Goal: Task Accomplishment & Management: Use online tool/utility

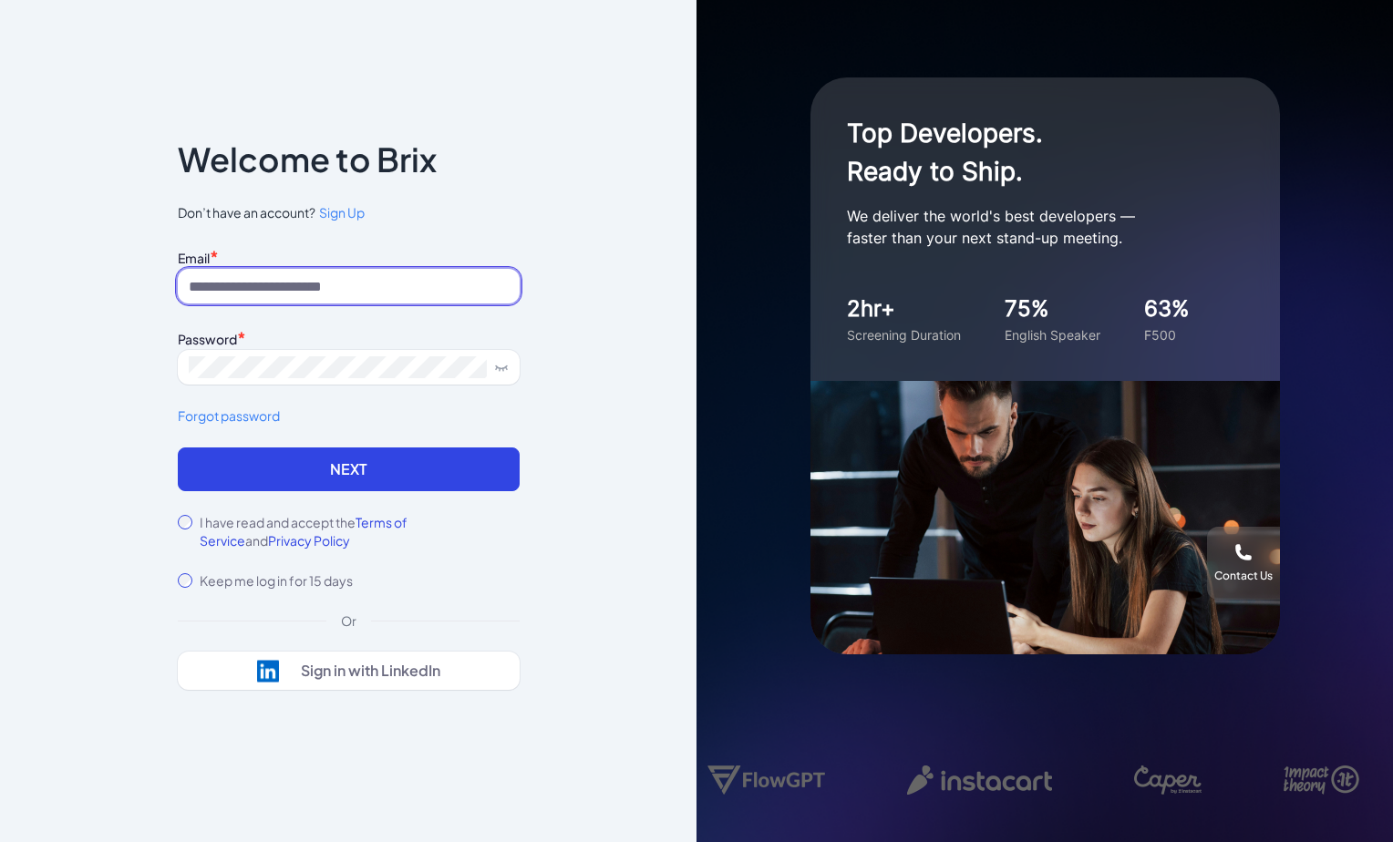
type input "*"
paste input "**********"
type input "**********"
click at [245, 516] on label "I have read and accept the Terms of Service and Privacy Policy" at bounding box center [360, 531] width 320 height 36
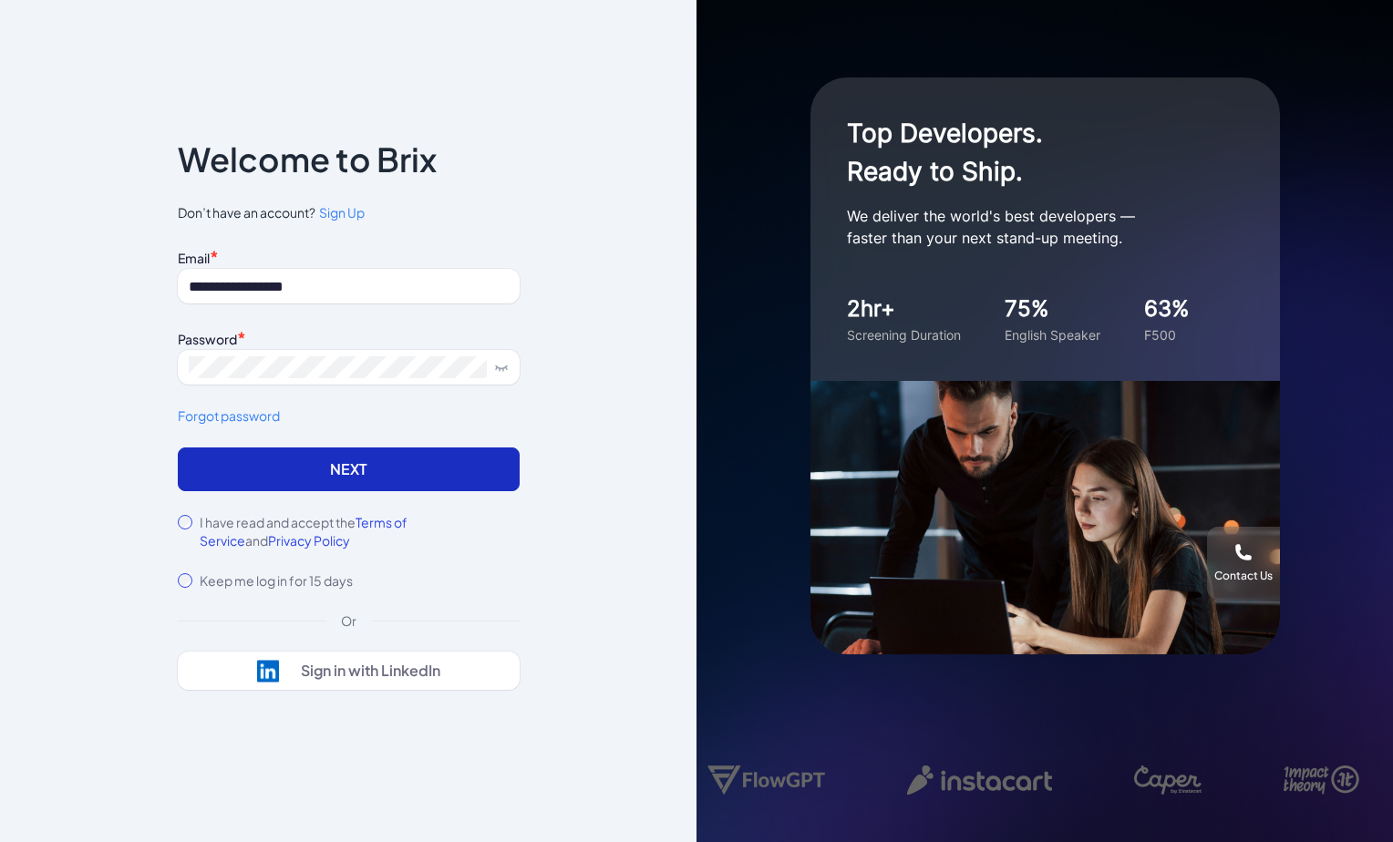
click at [293, 480] on button "Next" at bounding box center [349, 470] width 342 height 44
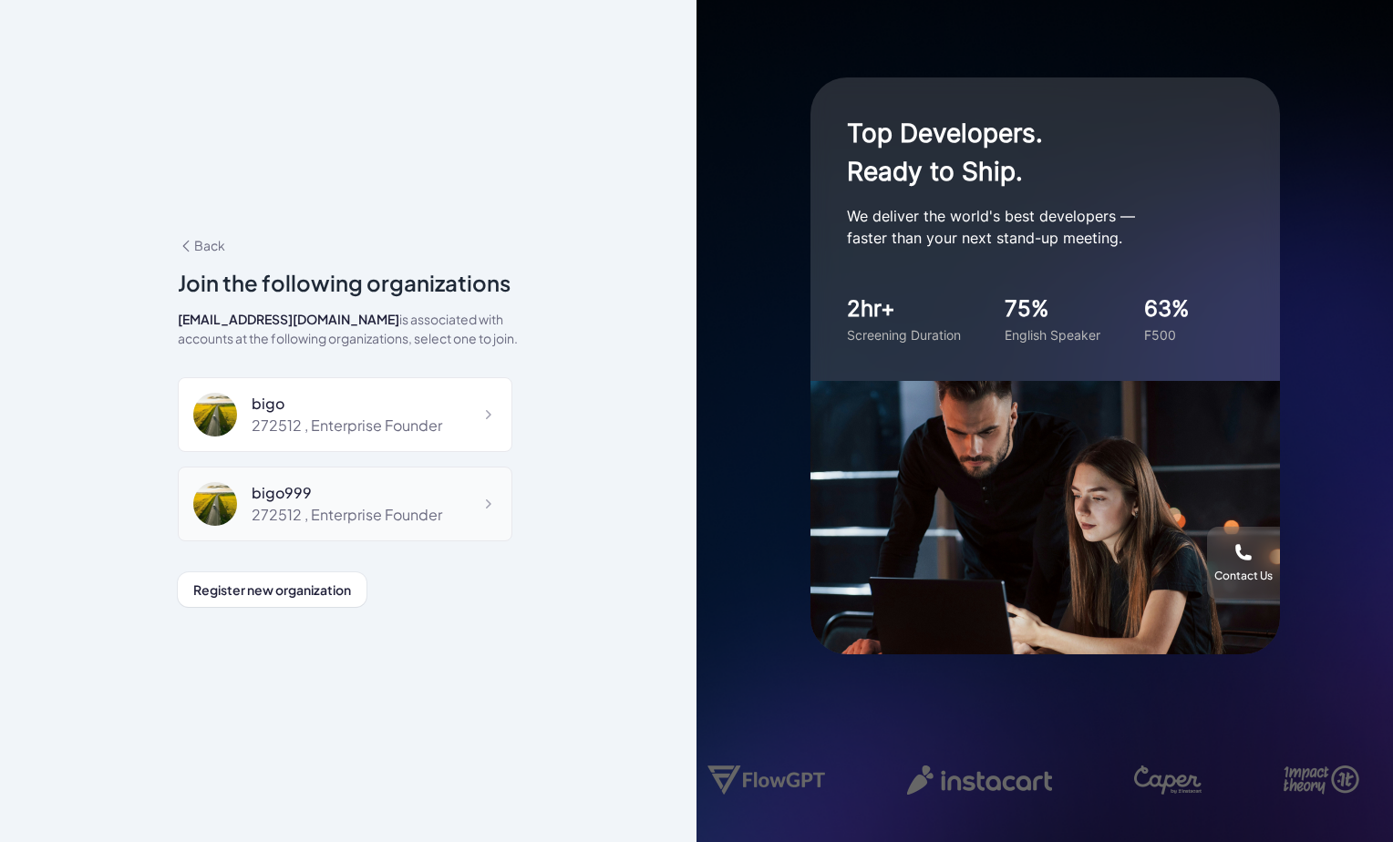
click at [371, 527] on div "bigo999 272512 , Enterprise Founder" at bounding box center [345, 504] width 335 height 75
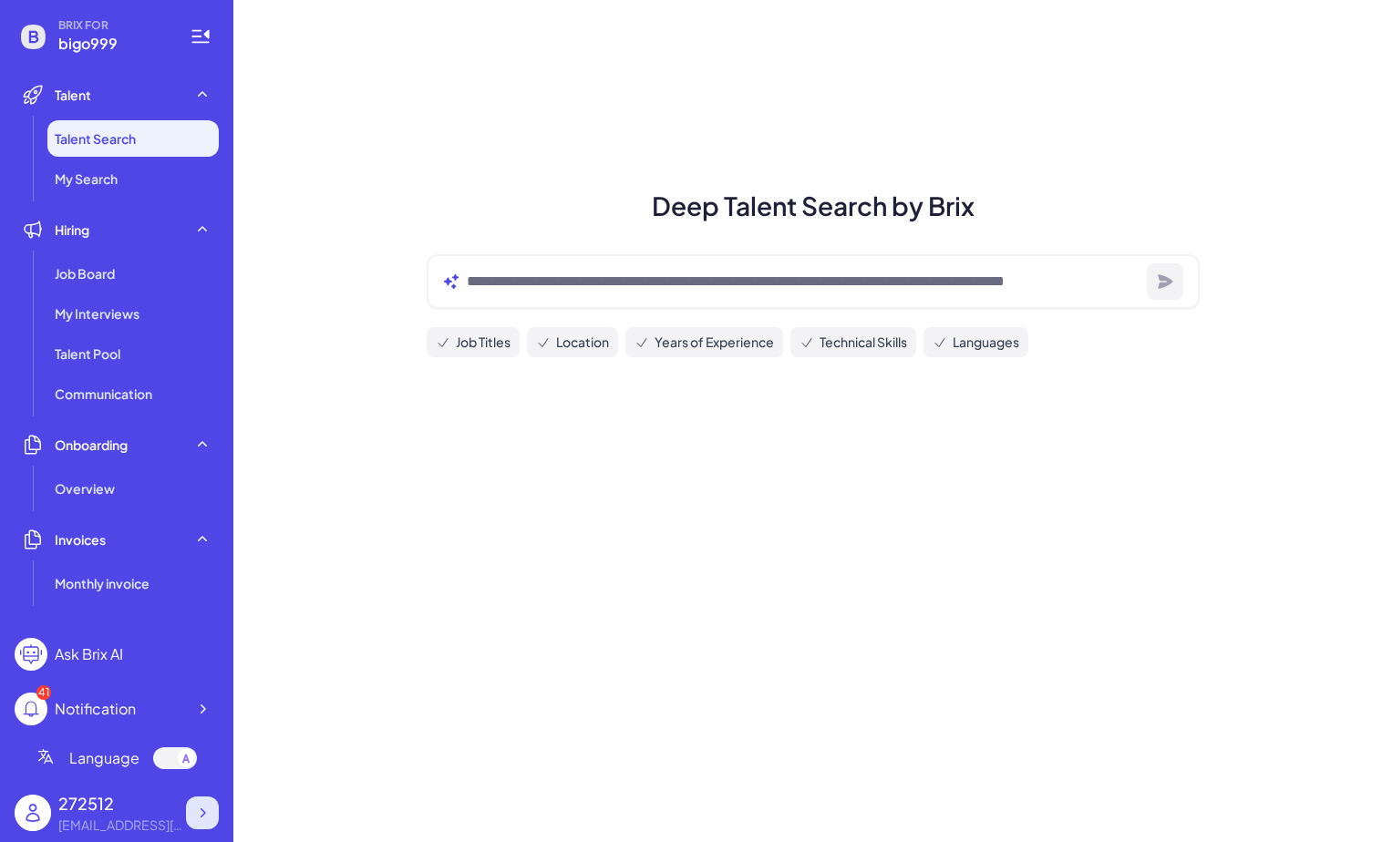
click at [195, 820] on icon at bounding box center [202, 813] width 18 height 18
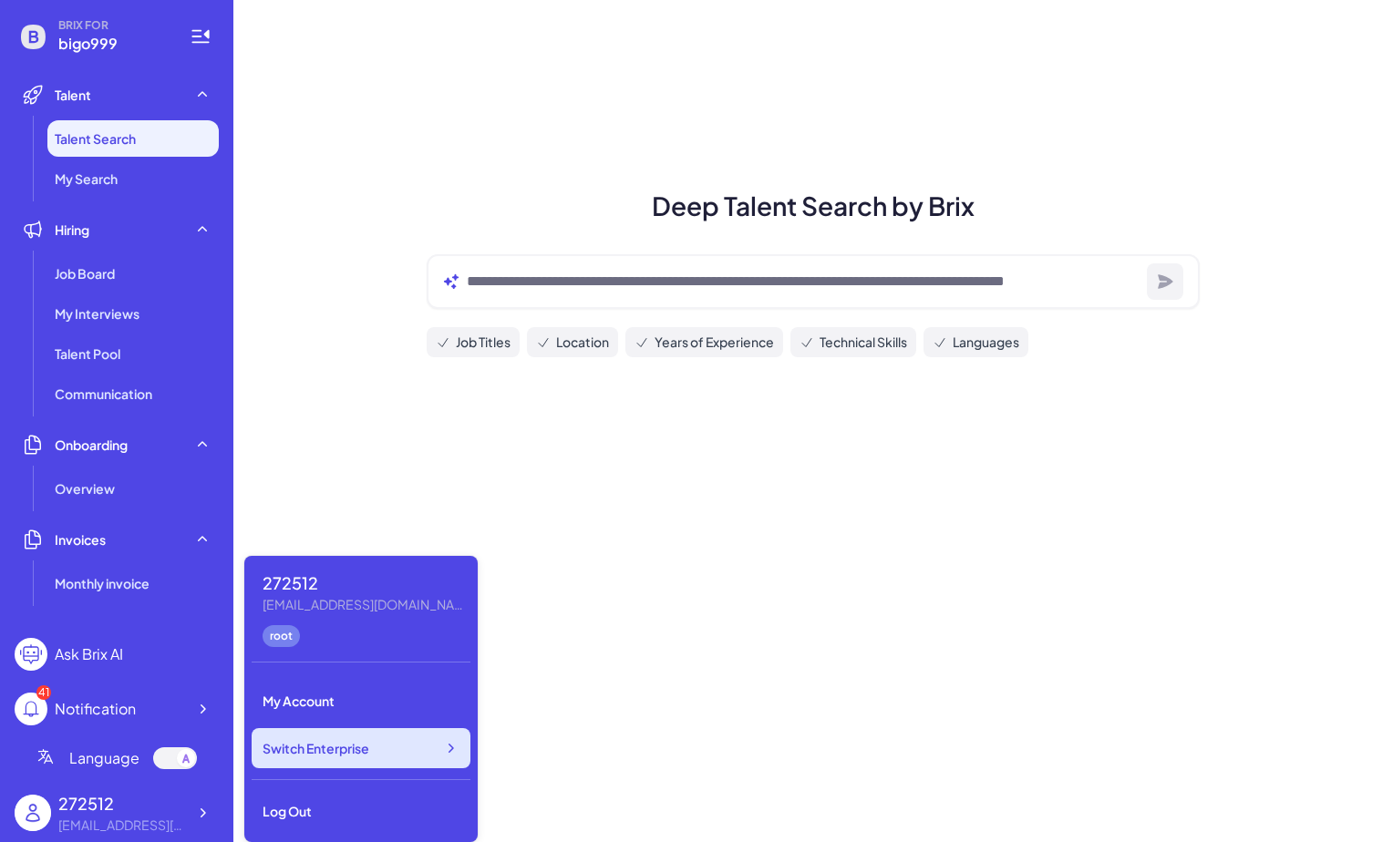
click at [313, 757] on span "Switch Enterprise" at bounding box center [316, 748] width 107 height 18
drag, startPoint x: 377, startPoint y: 697, endPoint x: 360, endPoint y: 780, distance: 85.5
click at [362, 776] on div "272512 2725121109@qq.com root My Account Switch Enterprise Log Out" at bounding box center [360, 699] width 233 height 286
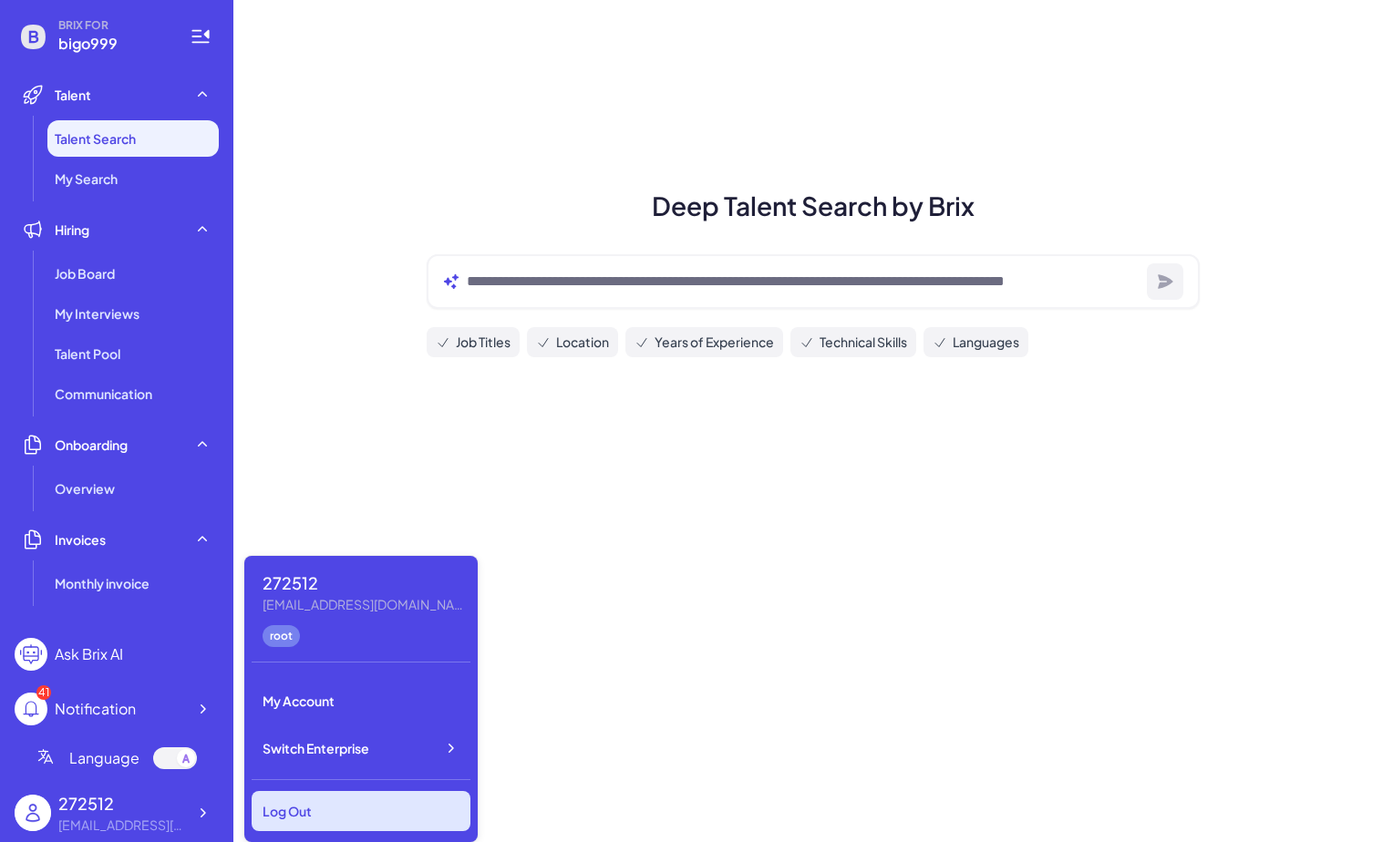
click at [348, 803] on div "Log Out" at bounding box center [361, 811] width 219 height 40
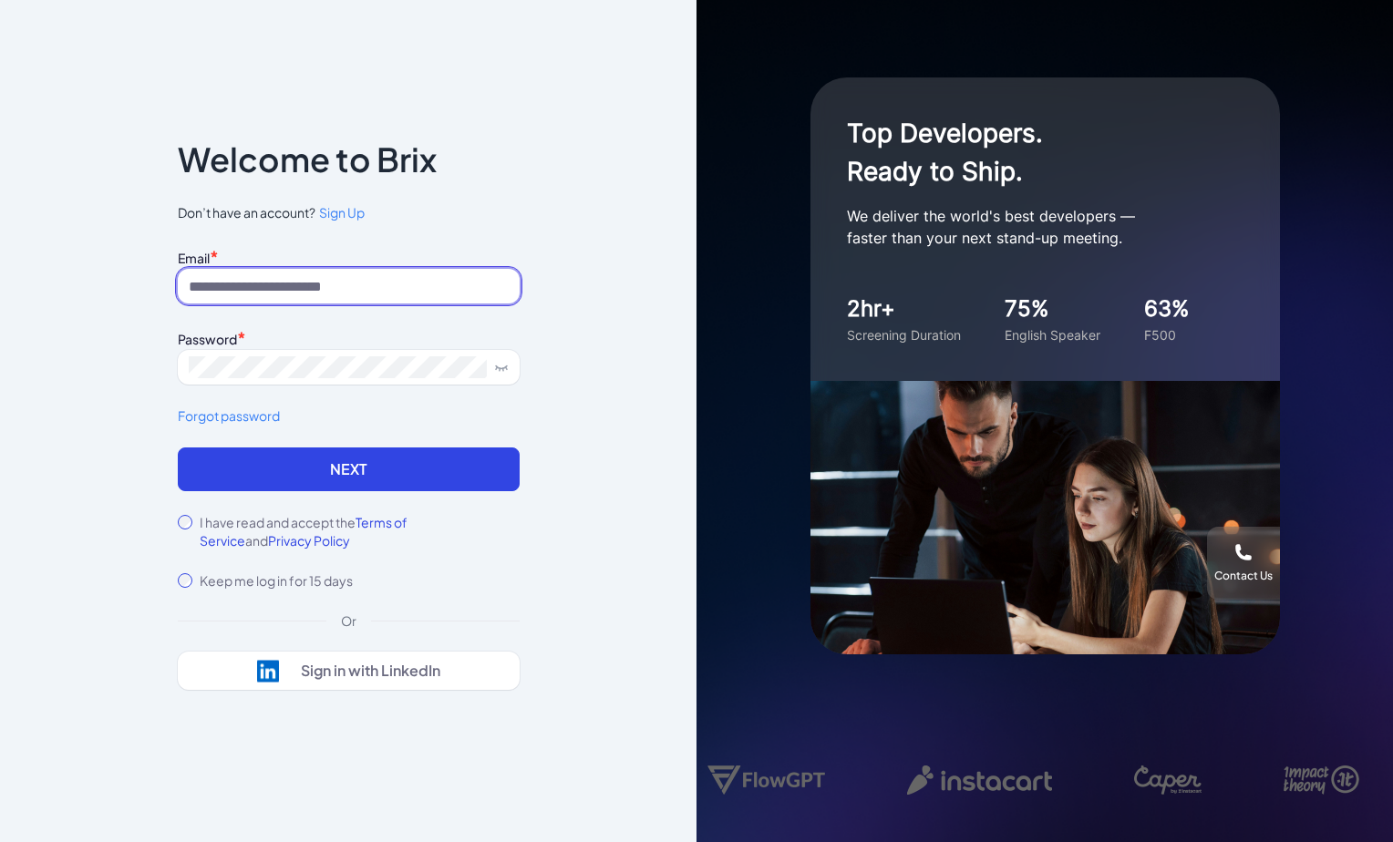
paste input "**********"
type input "**********"
click at [291, 515] on label "I have read and accept the Terms of Service and Privacy Policy" at bounding box center [360, 531] width 320 height 36
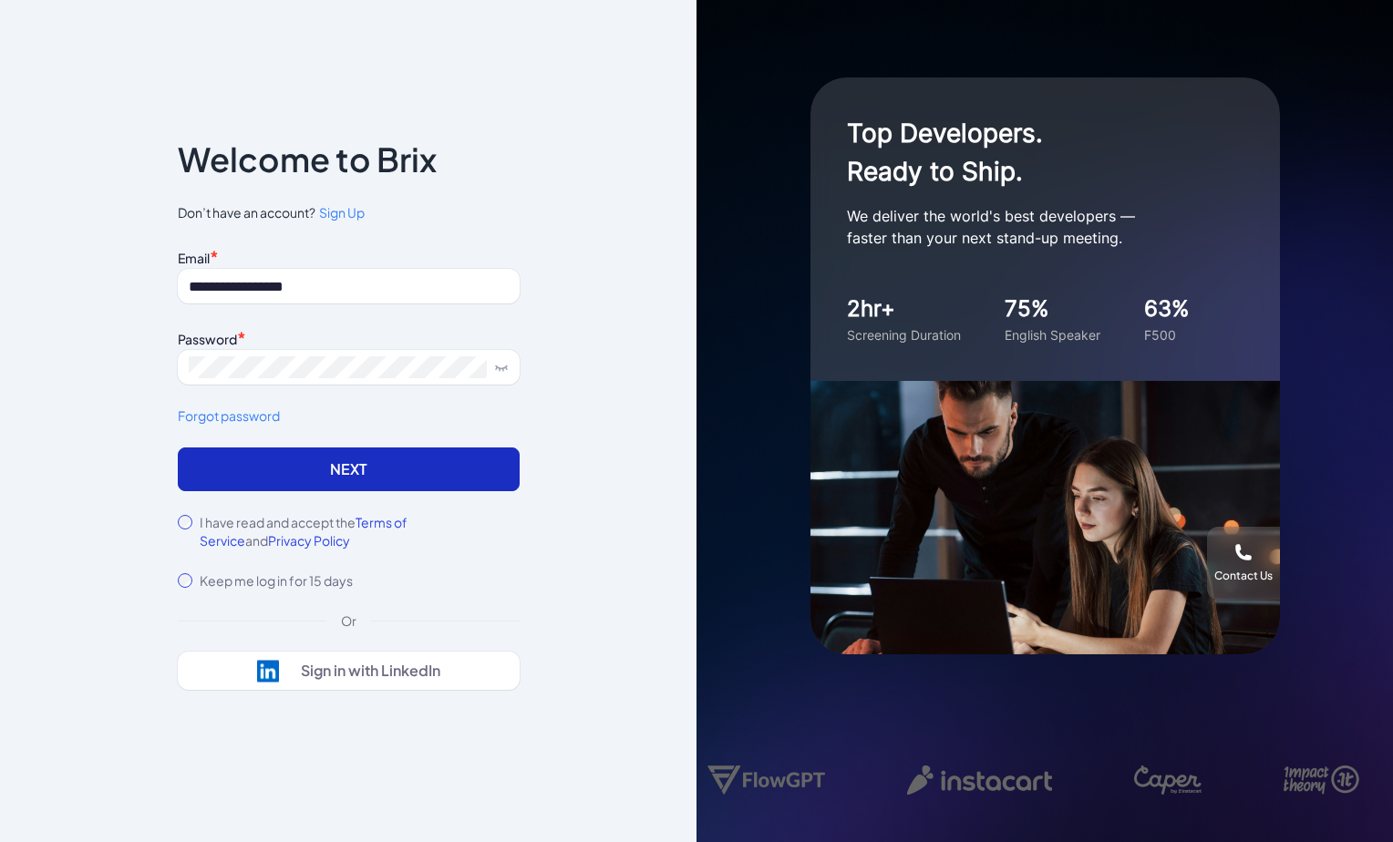
click at [335, 483] on button "Next" at bounding box center [349, 470] width 342 height 44
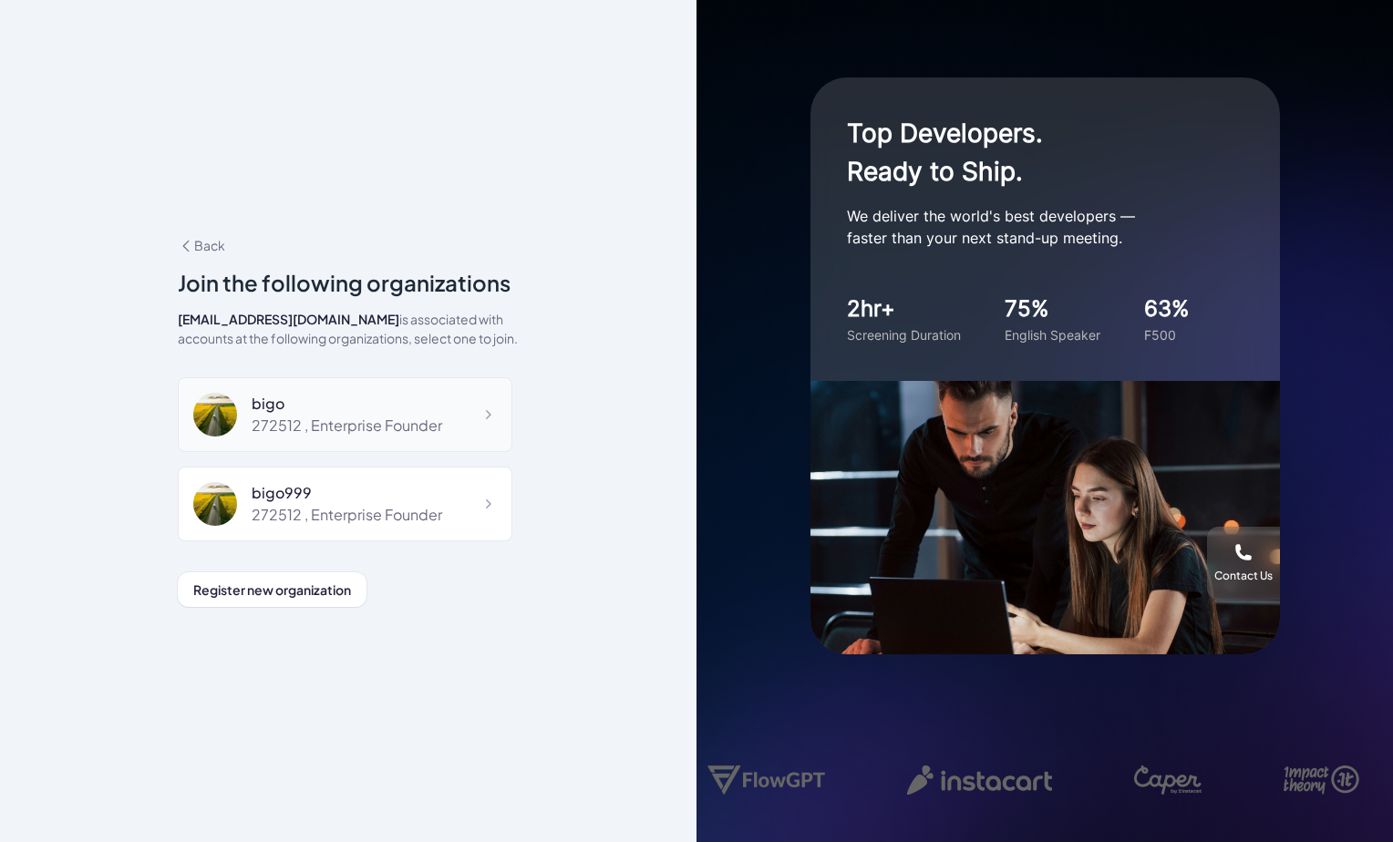
click at [382, 410] on div "bigo" at bounding box center [347, 404] width 191 height 22
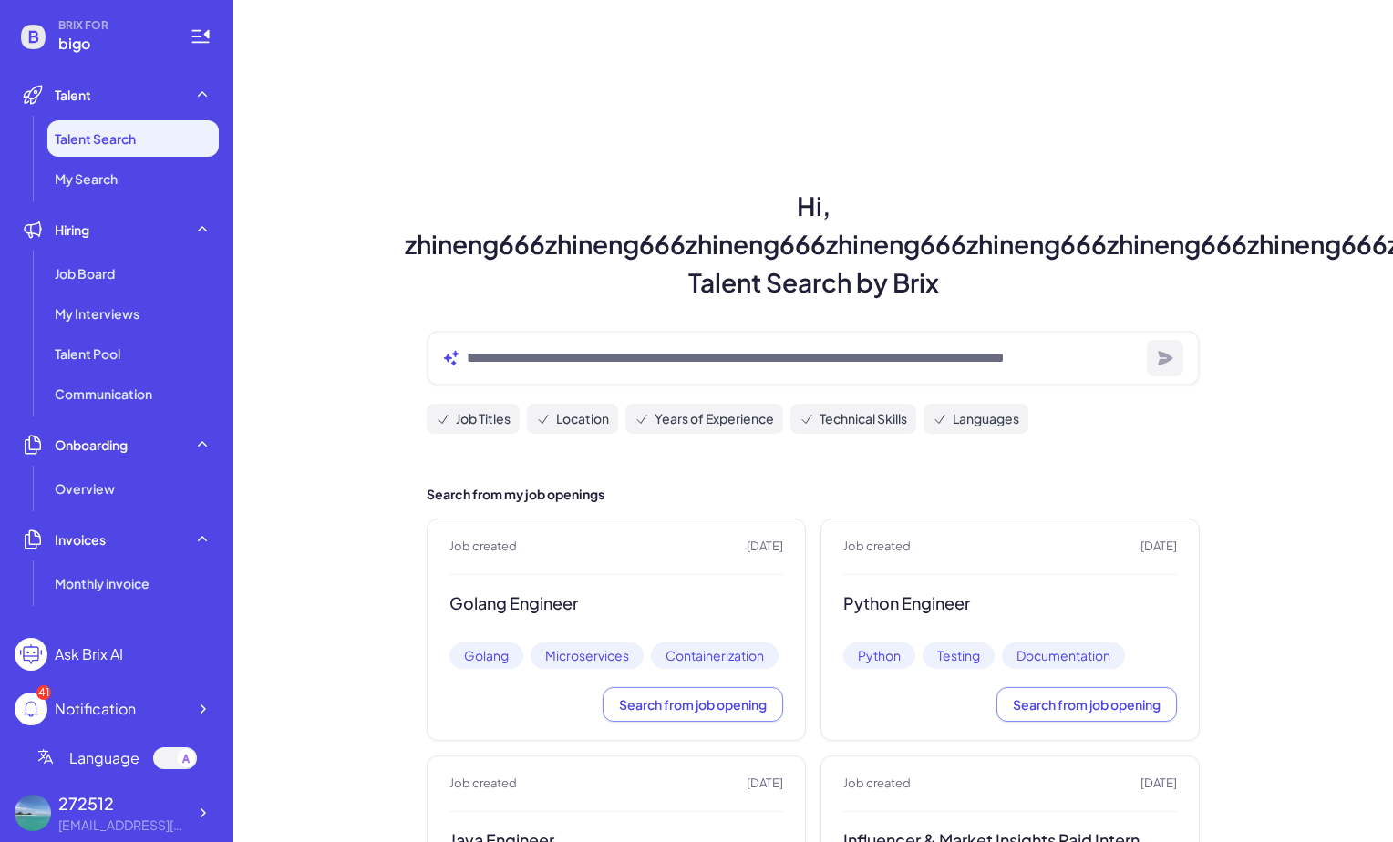
click at [103, 823] on div "[EMAIL_ADDRESS][DOMAIN_NAME]" at bounding box center [122, 825] width 128 height 19
click at [206, 808] on icon at bounding box center [202, 813] width 18 height 18
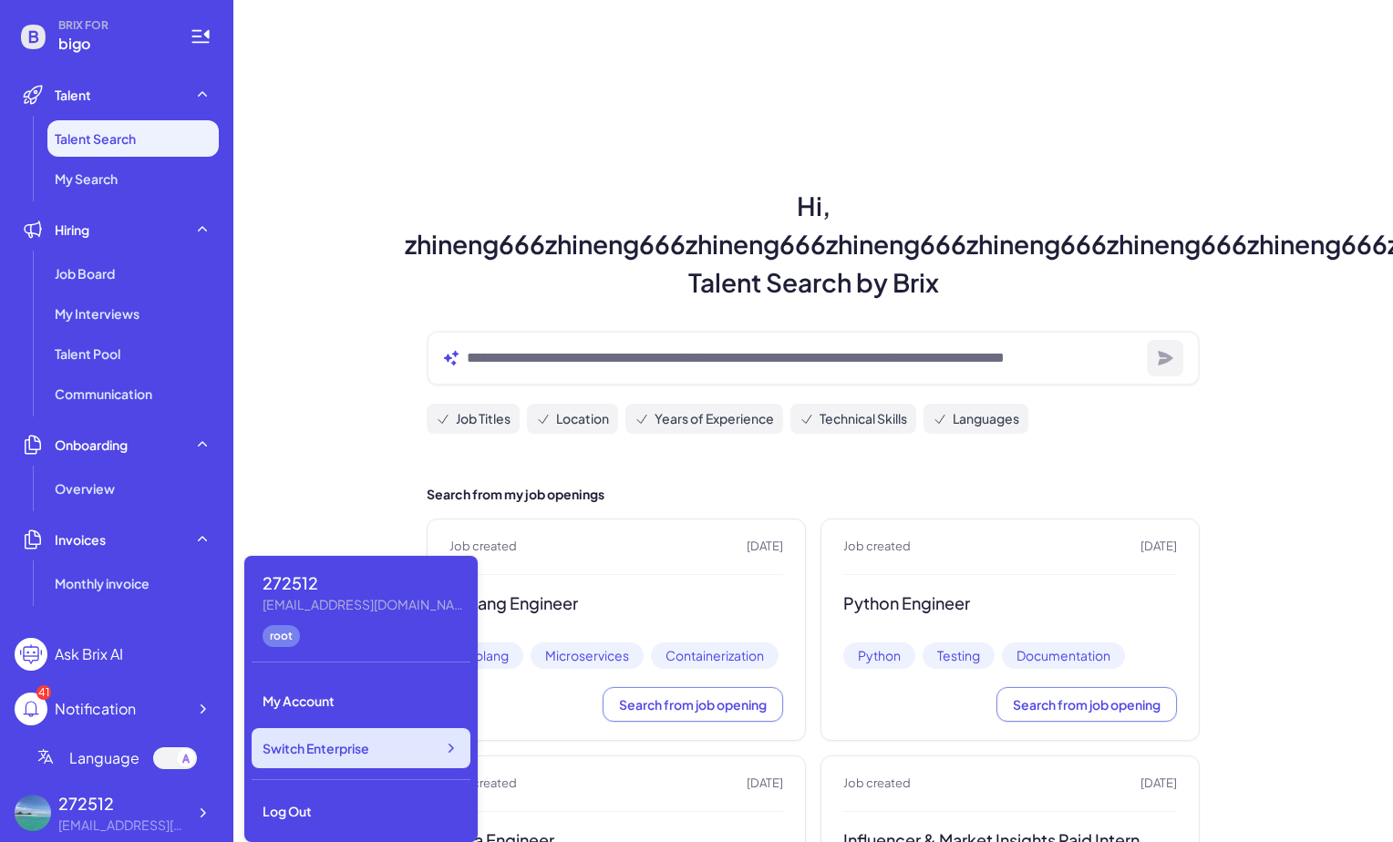
click at [297, 743] on span "Switch Enterprise" at bounding box center [316, 748] width 107 height 18
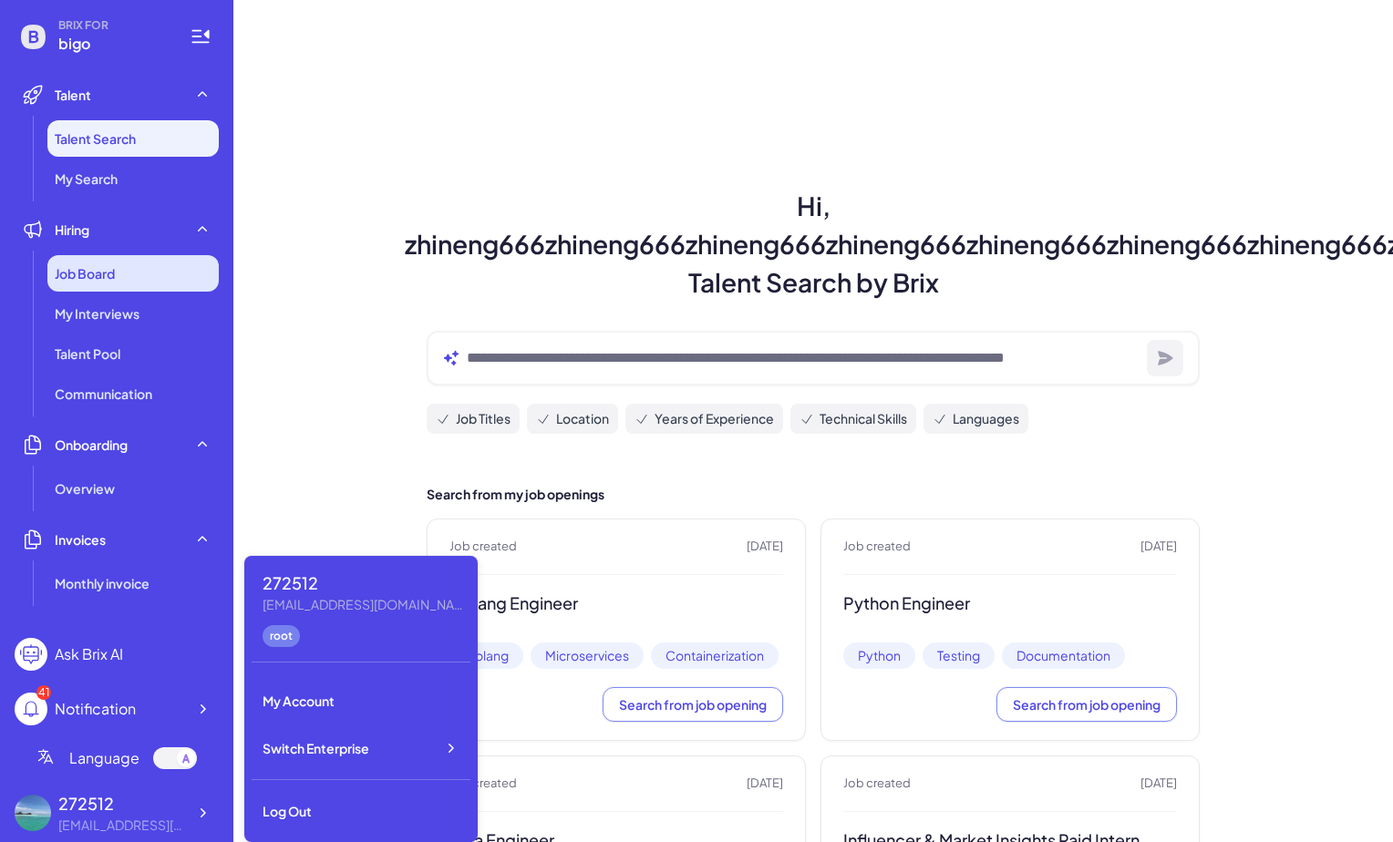
click at [123, 266] on div "Job Board" at bounding box center [132, 273] width 171 height 36
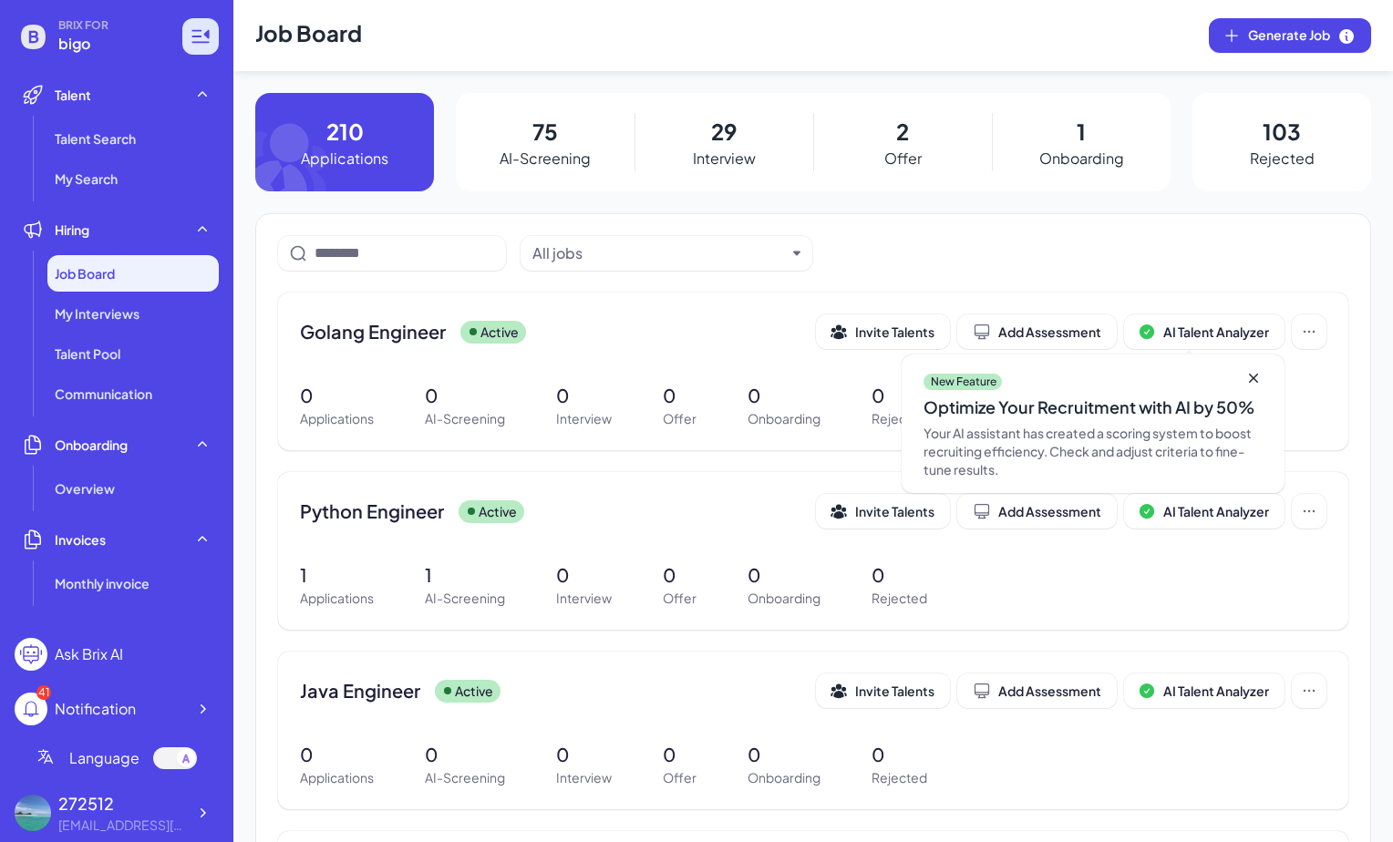
click at [198, 39] on icon at bounding box center [201, 37] width 22 height 22
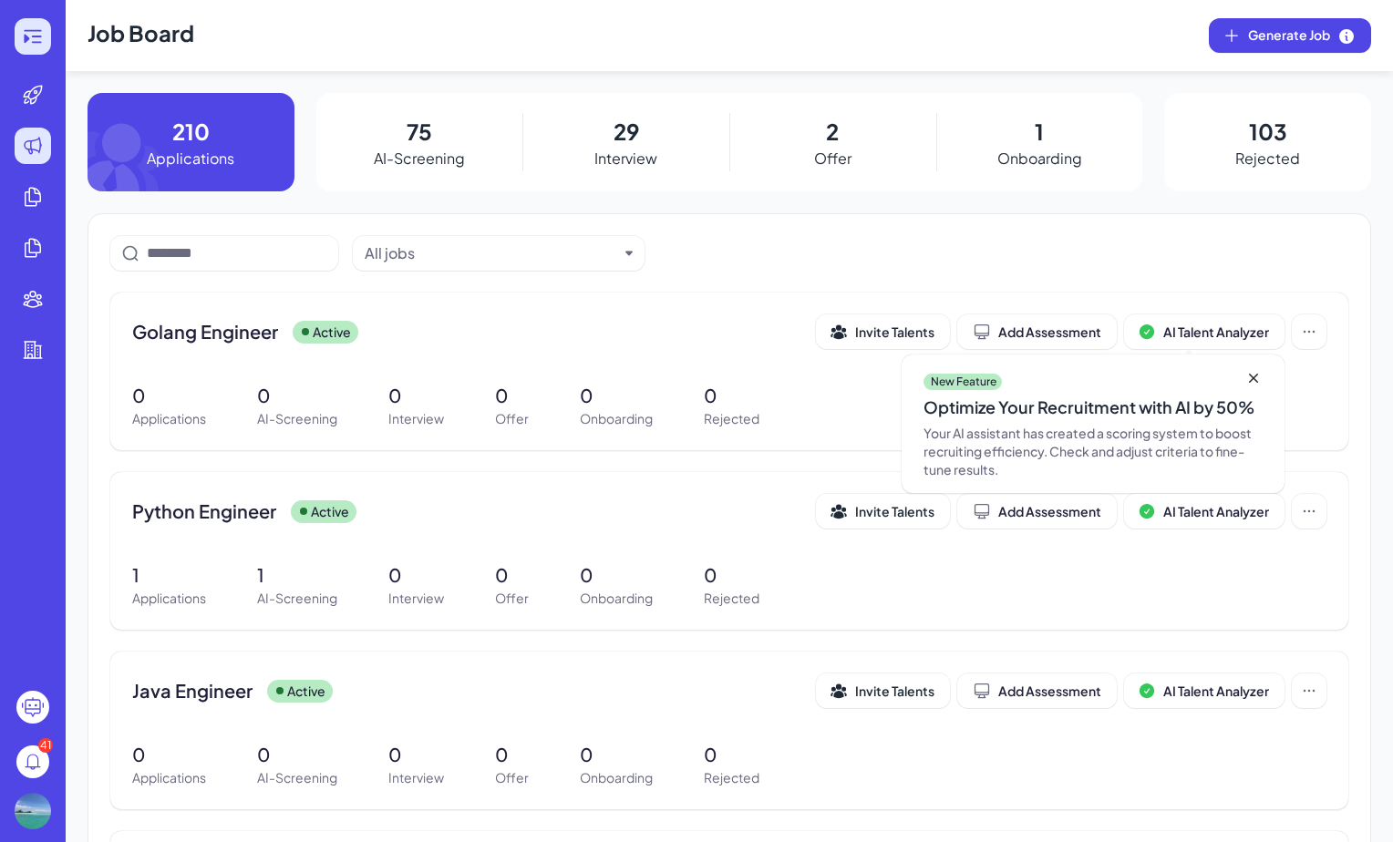
click at [49, 41] on div at bounding box center [33, 36] width 36 height 36
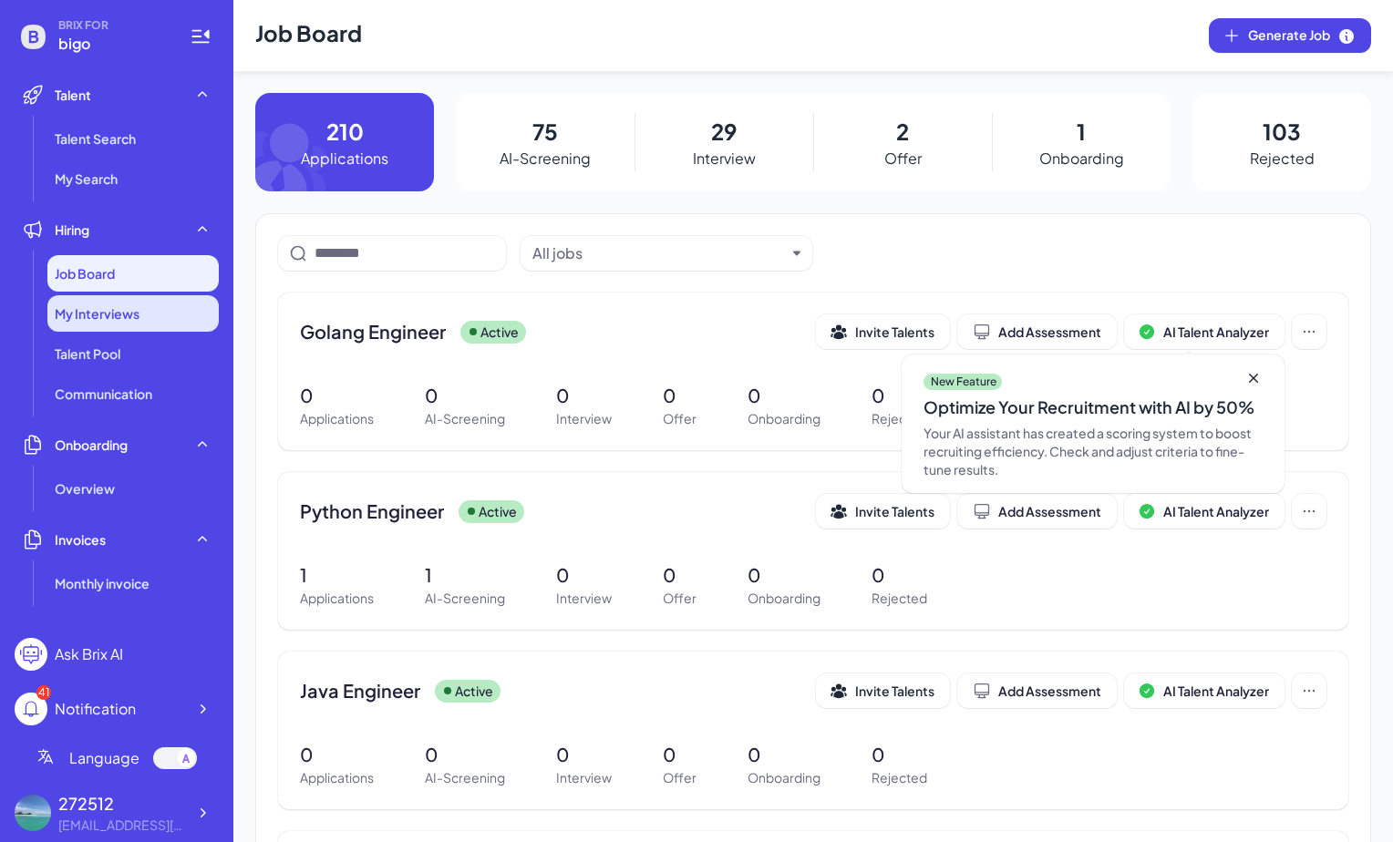
click at [181, 320] on div "My Interviews" at bounding box center [132, 313] width 171 height 36
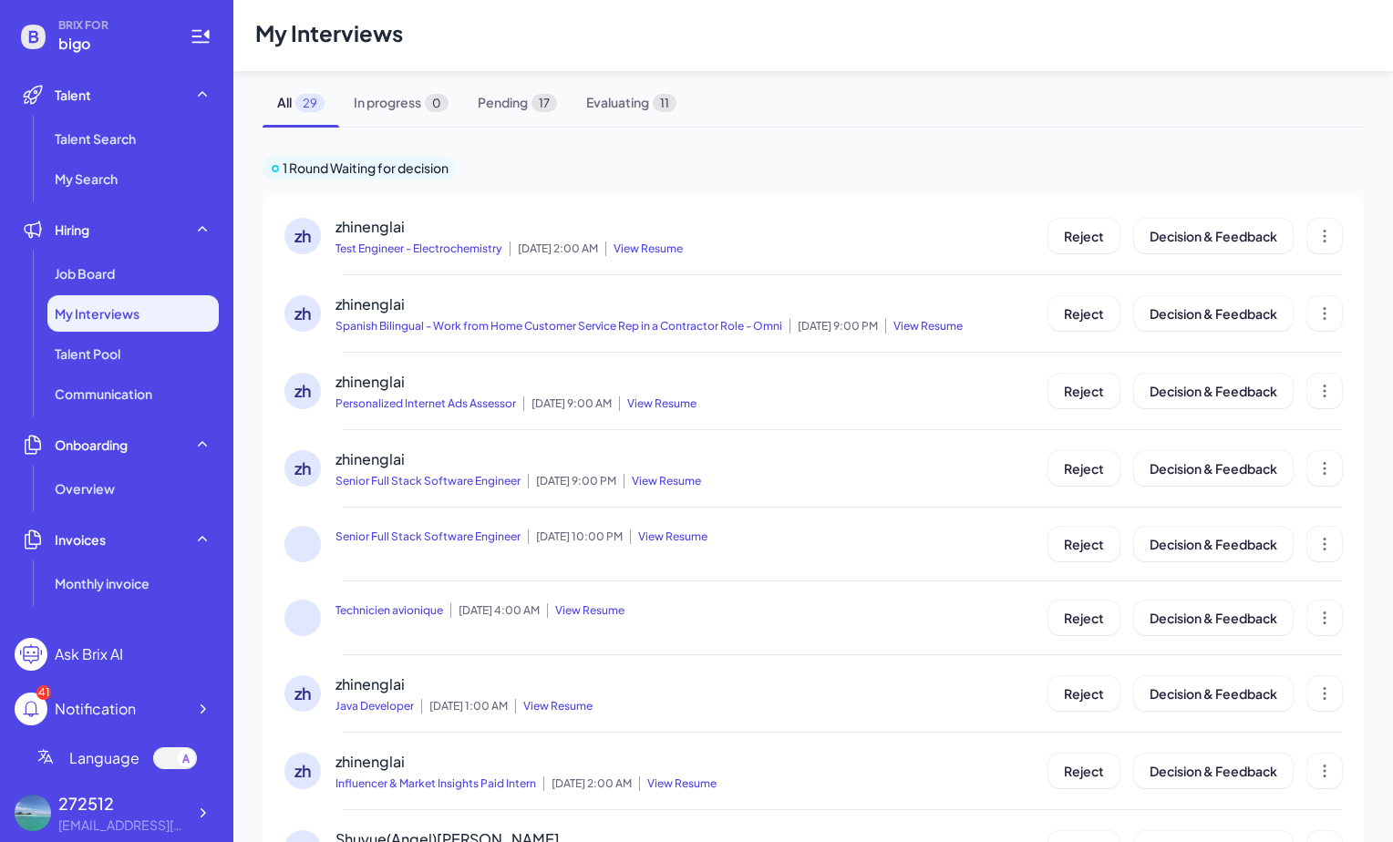
scroll to position [1, 0]
click at [183, 803] on div "272512" at bounding box center [122, 803] width 128 height 25
click at [200, 809] on icon at bounding box center [202, 813] width 18 height 18
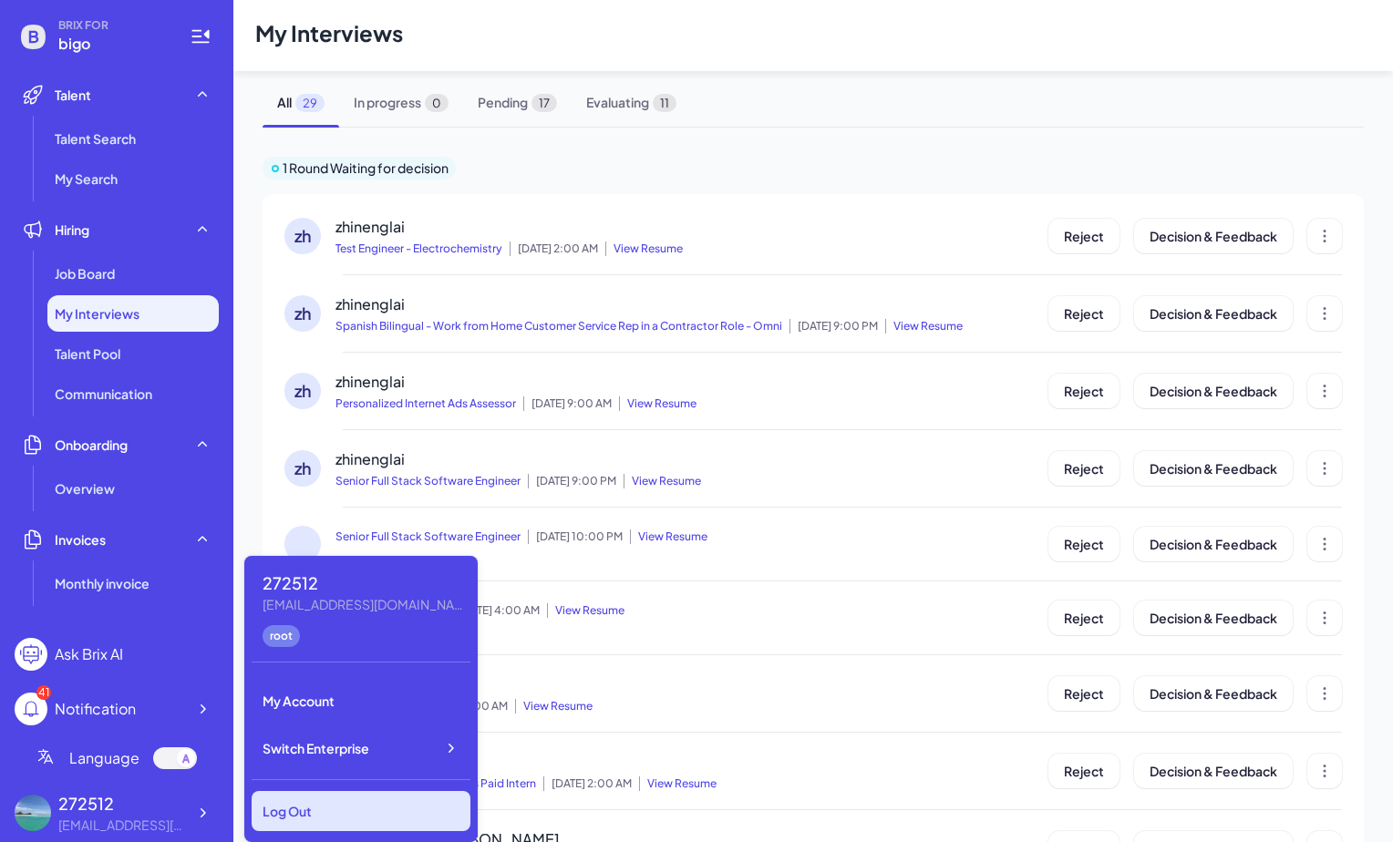
click at [293, 806] on div "Log Out" at bounding box center [361, 811] width 219 height 40
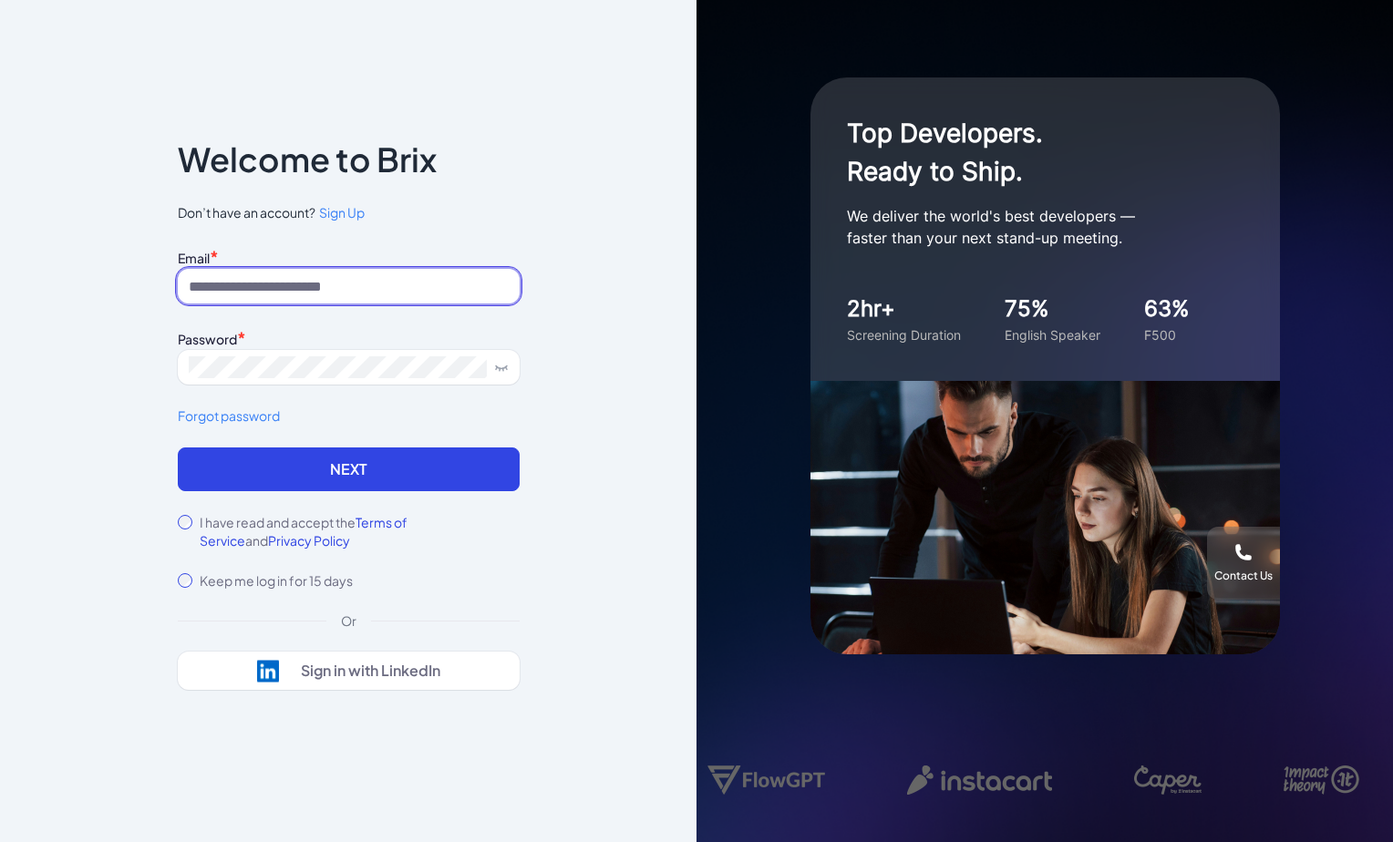
paste input "**********"
type input "**********"
click at [292, 526] on label "I have read and accept the Terms of Service and Privacy Policy" at bounding box center [360, 531] width 320 height 36
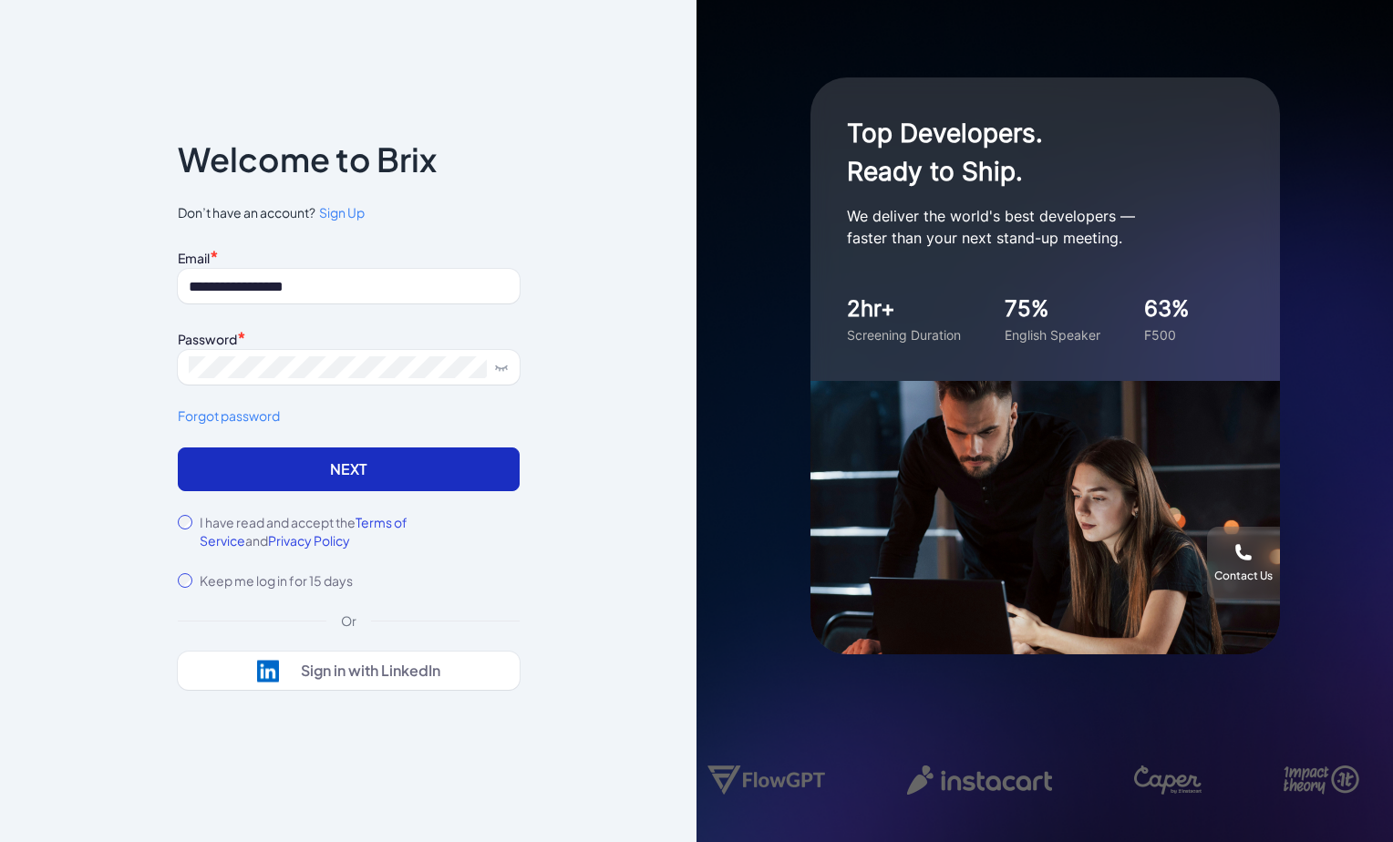
click at [385, 476] on button "Next" at bounding box center [349, 470] width 342 height 44
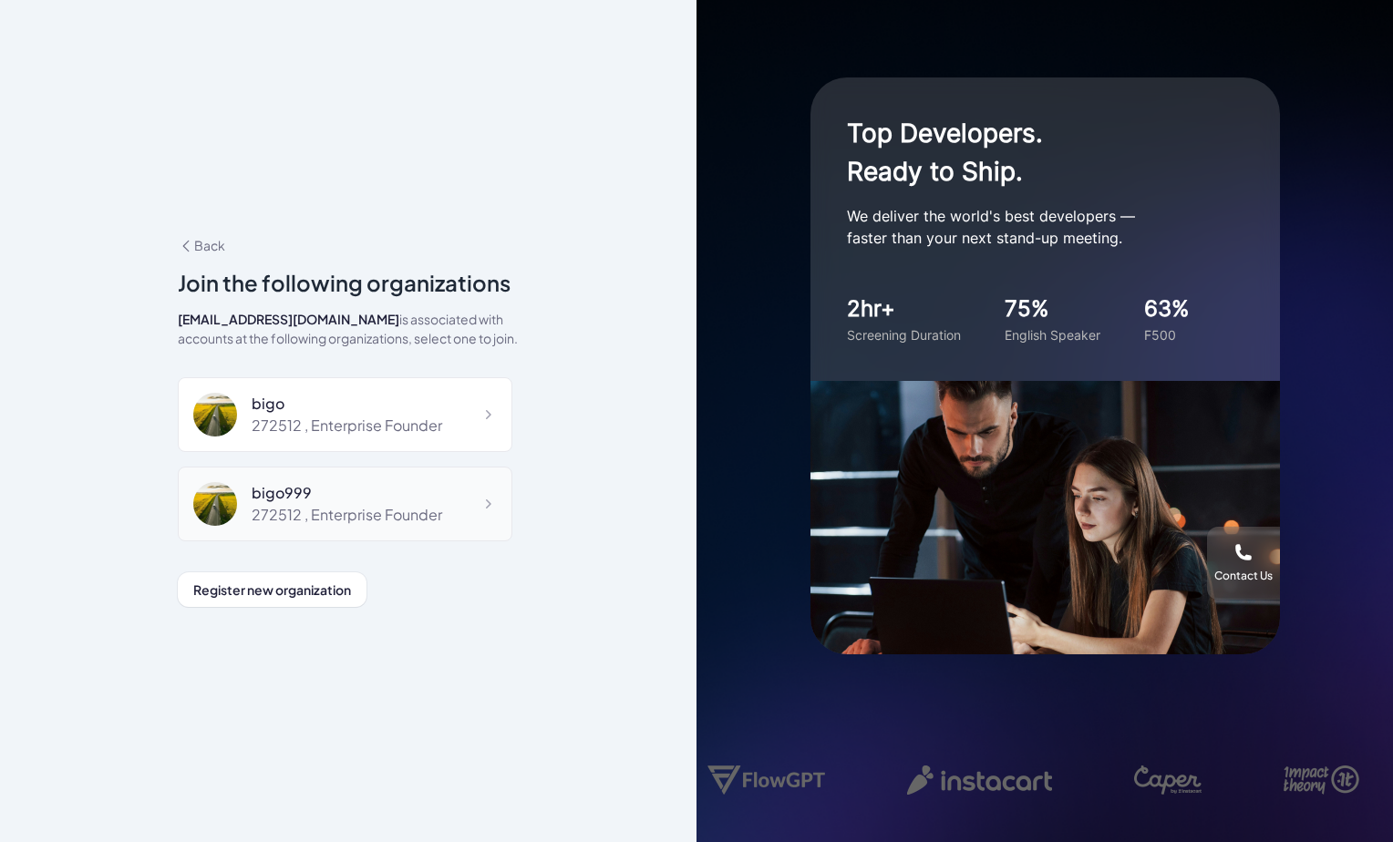
click at [411, 501] on div "bigo999" at bounding box center [347, 493] width 191 height 22
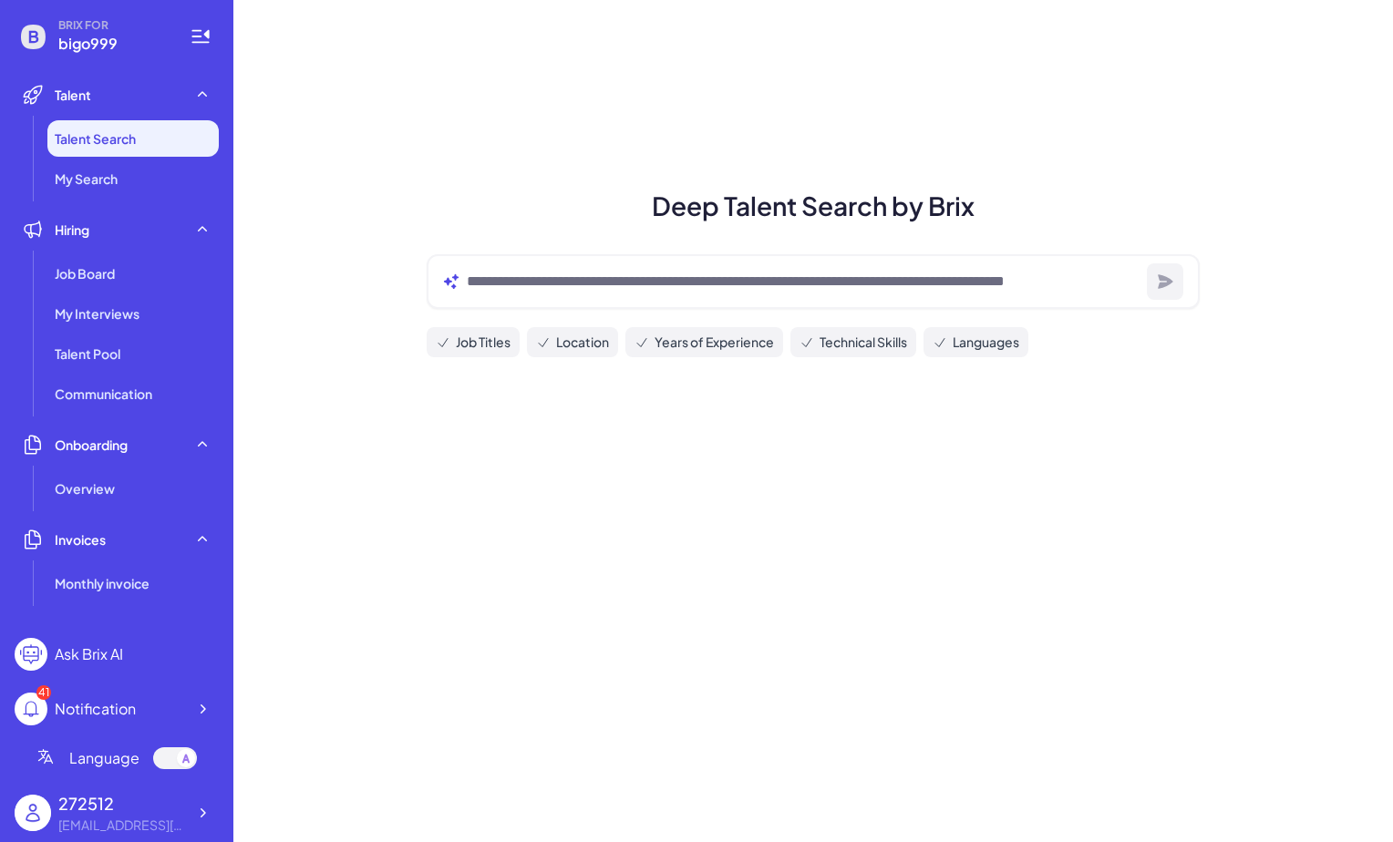
click at [117, 819] on div "[EMAIL_ADDRESS][DOMAIN_NAME]" at bounding box center [122, 825] width 128 height 19
drag, startPoint x: 181, startPoint y: 820, endPoint x: 191, endPoint y: 818, distance: 11.1
click at [181, 820] on div "[EMAIL_ADDRESS][DOMAIN_NAME]" at bounding box center [122, 825] width 128 height 19
click at [191, 818] on div at bounding box center [202, 813] width 33 height 33
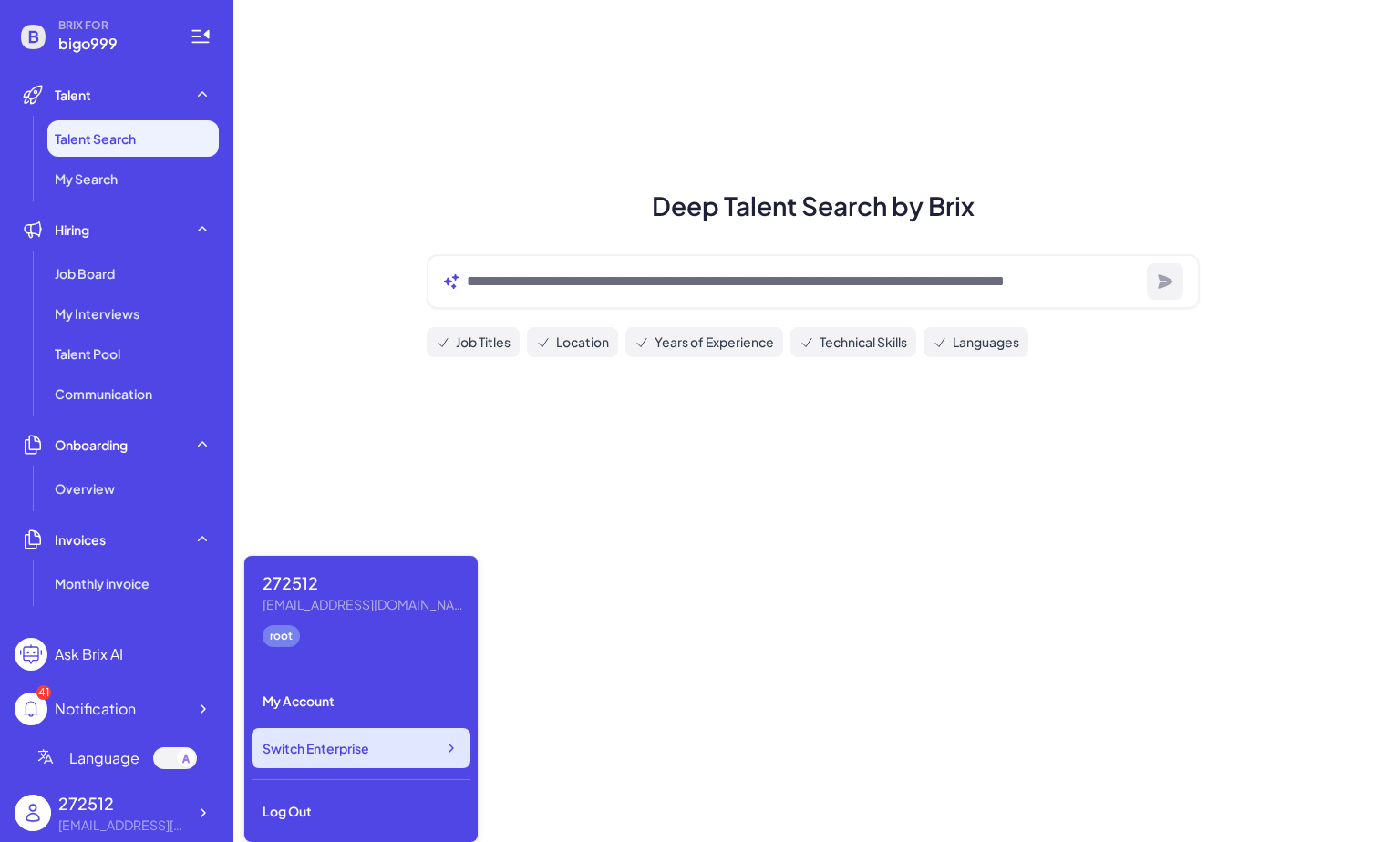
click at [301, 761] on div "Switch Enterprise" at bounding box center [361, 748] width 219 height 40
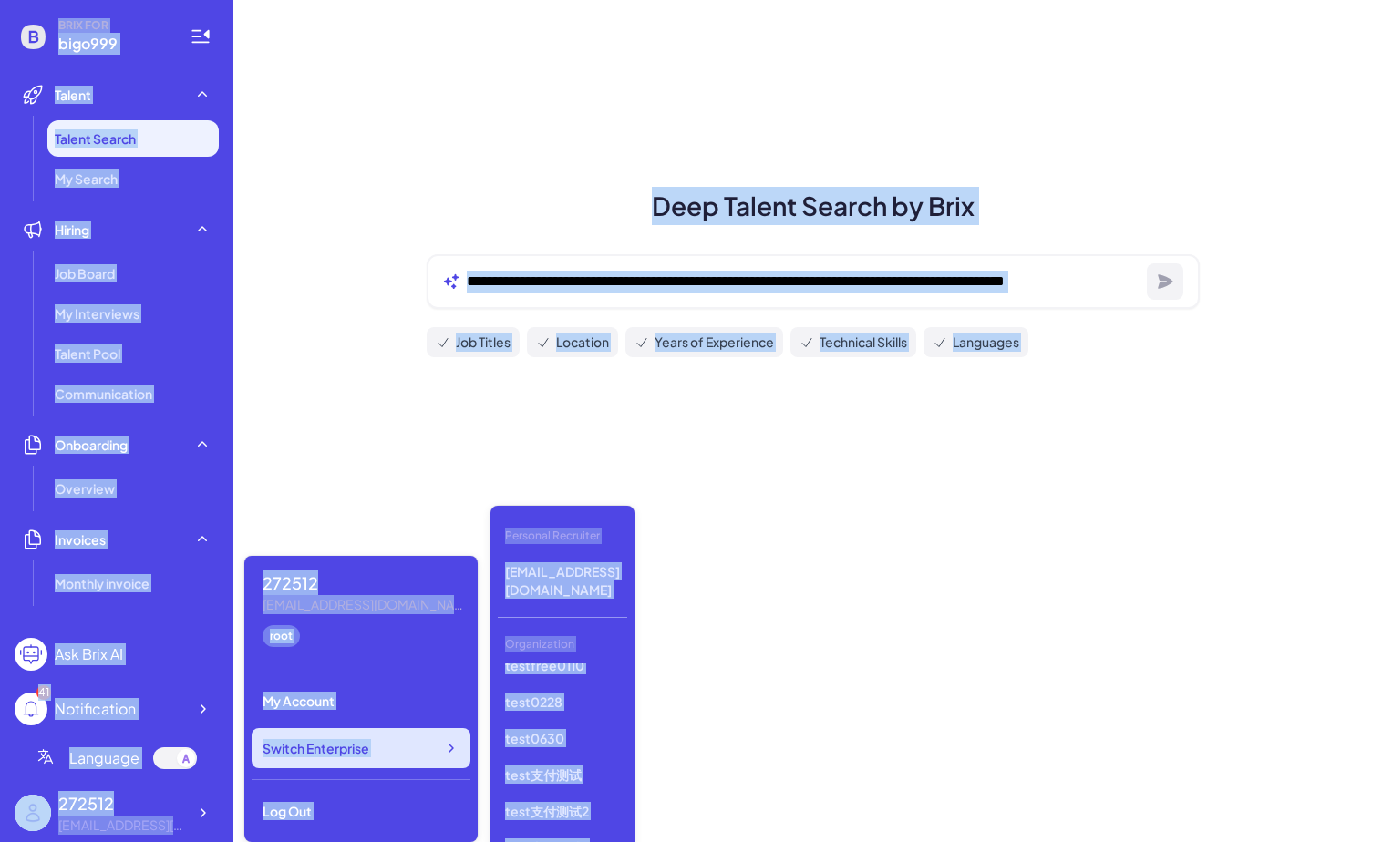
click at [395, 760] on div "Switch Enterprise" at bounding box center [361, 748] width 219 height 40
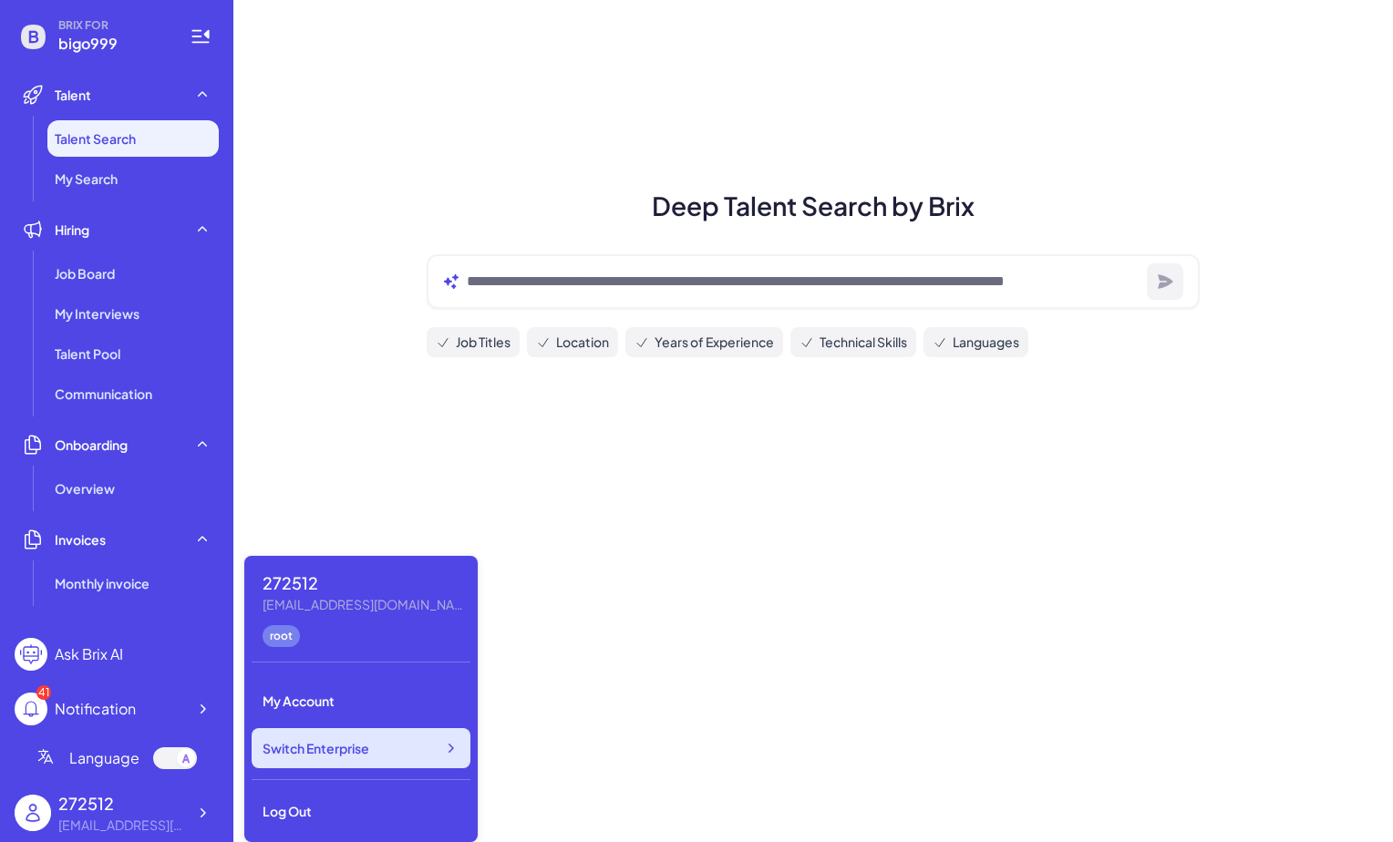
click at [393, 760] on div "Switch Enterprise" at bounding box center [361, 748] width 219 height 40
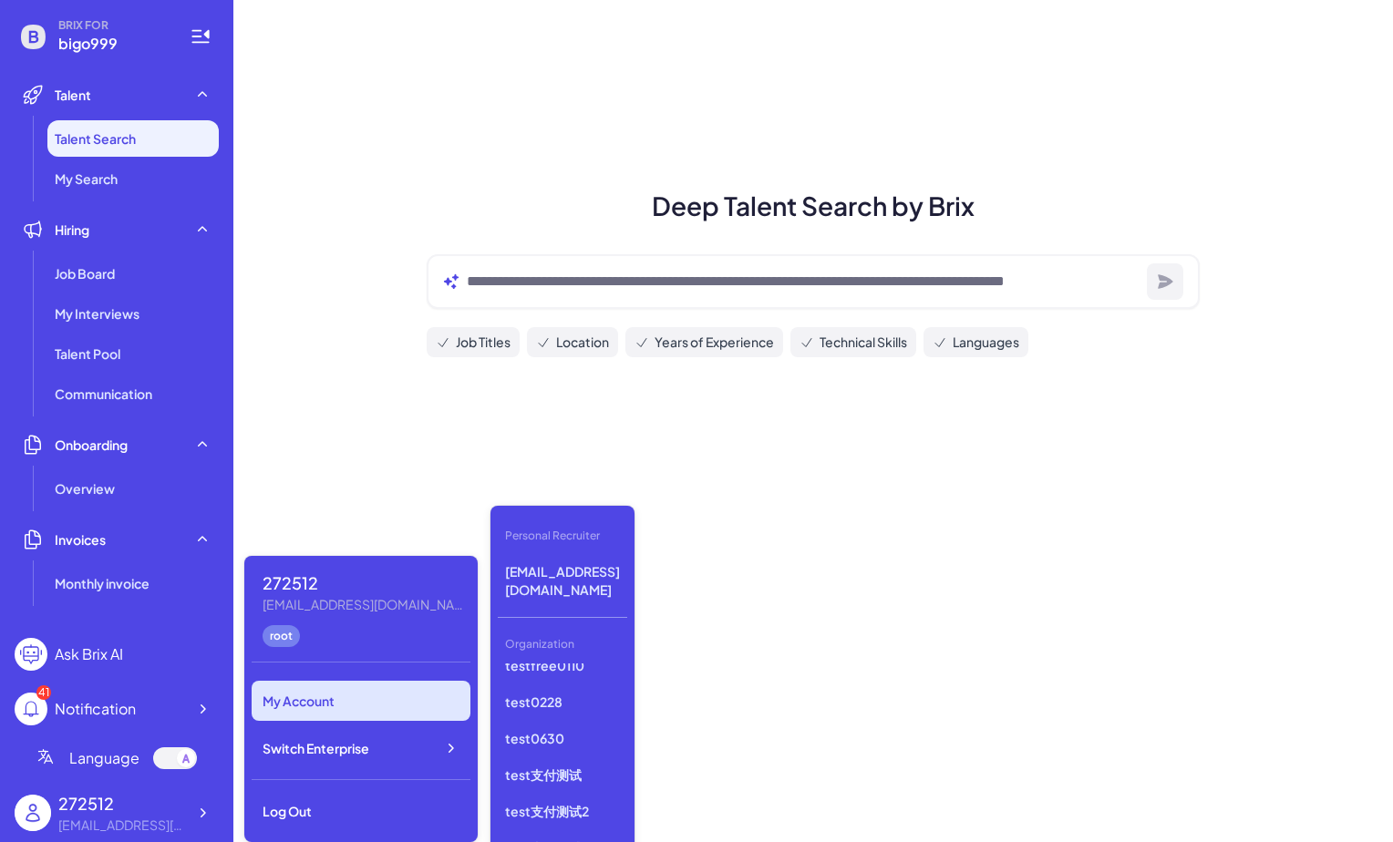
click at [384, 715] on div "My Account" at bounding box center [361, 701] width 219 height 40
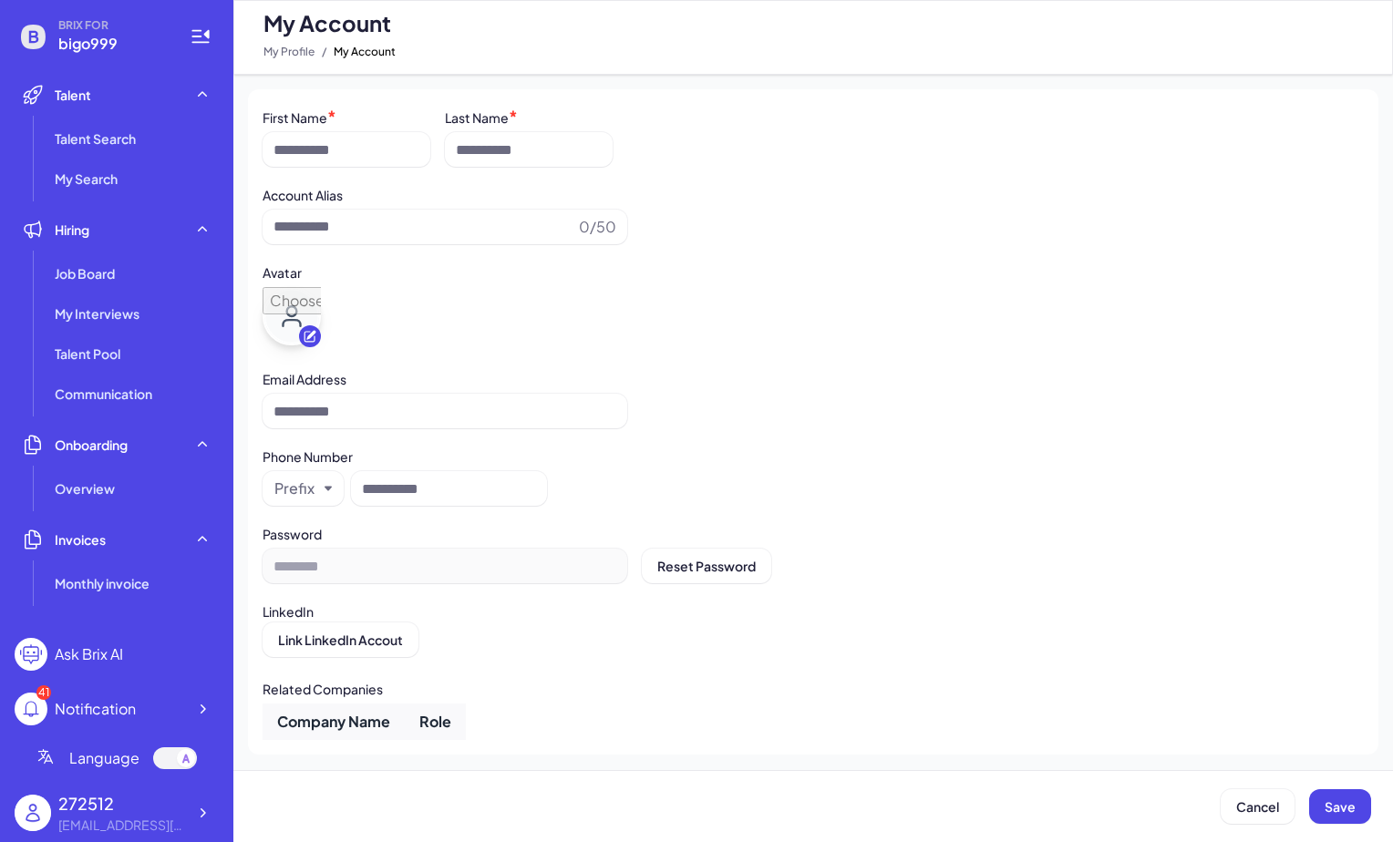
type input "******"
type input "**********"
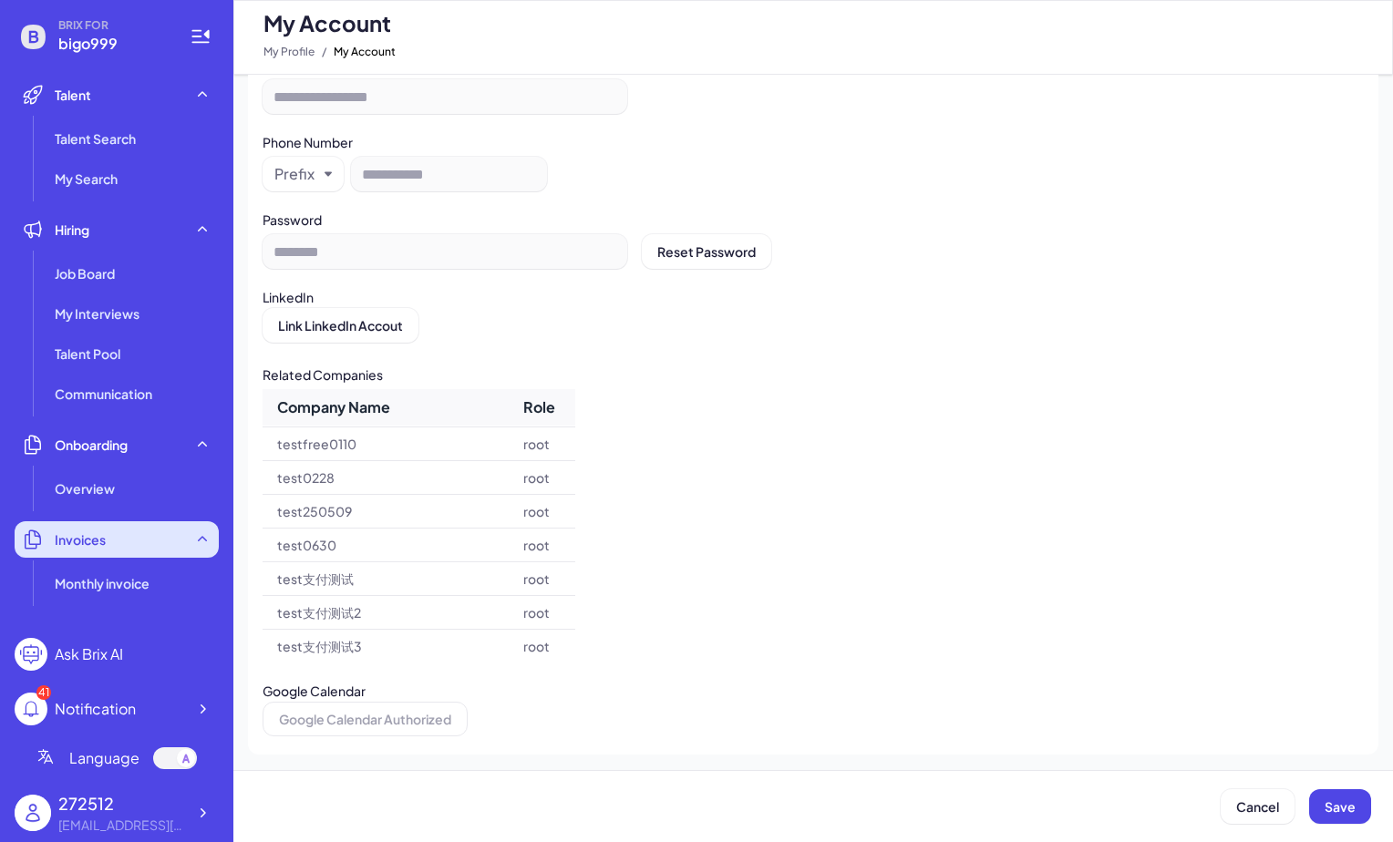
scroll to position [1246, 0]
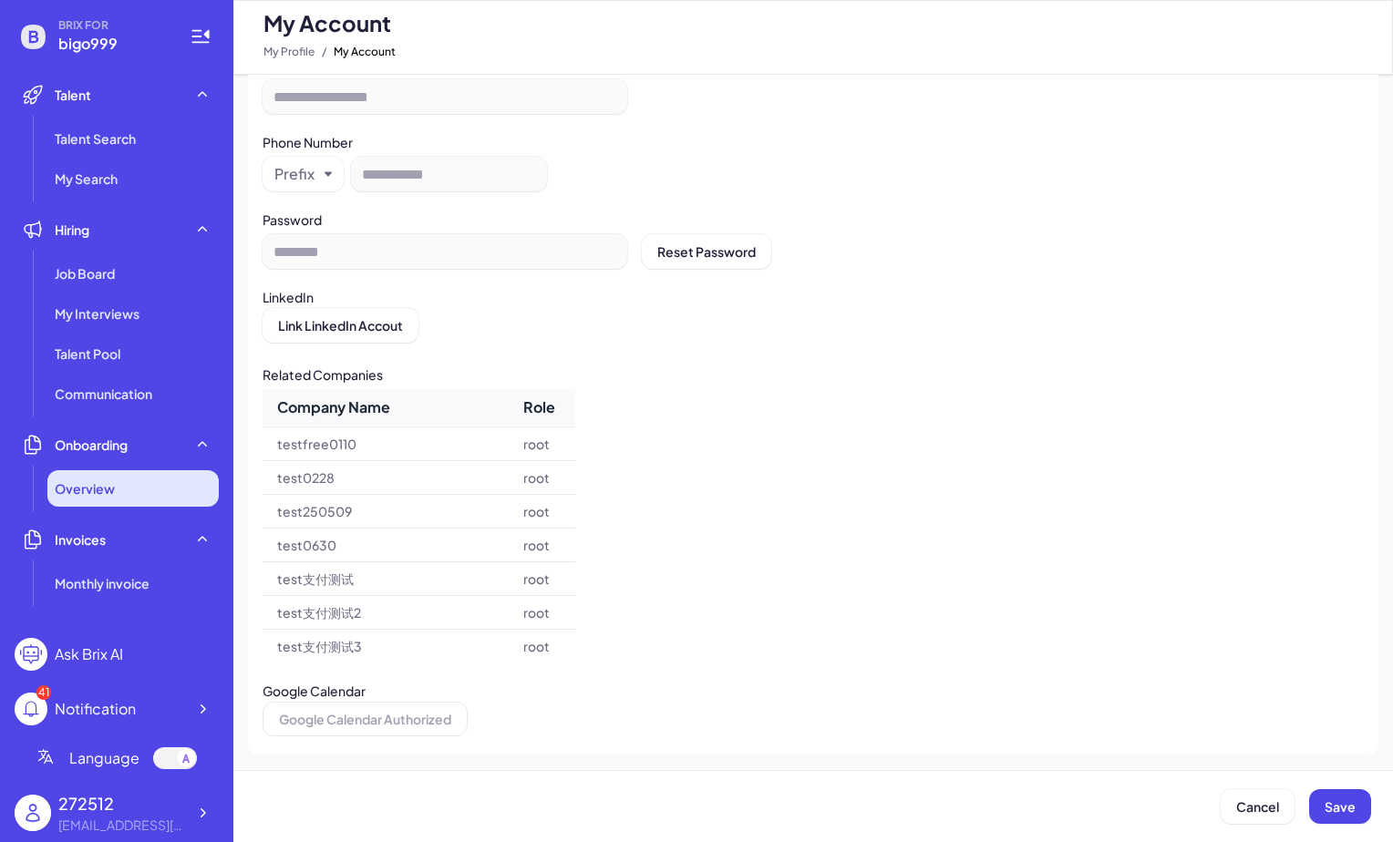
click at [133, 501] on div "Overview" at bounding box center [132, 488] width 171 height 36
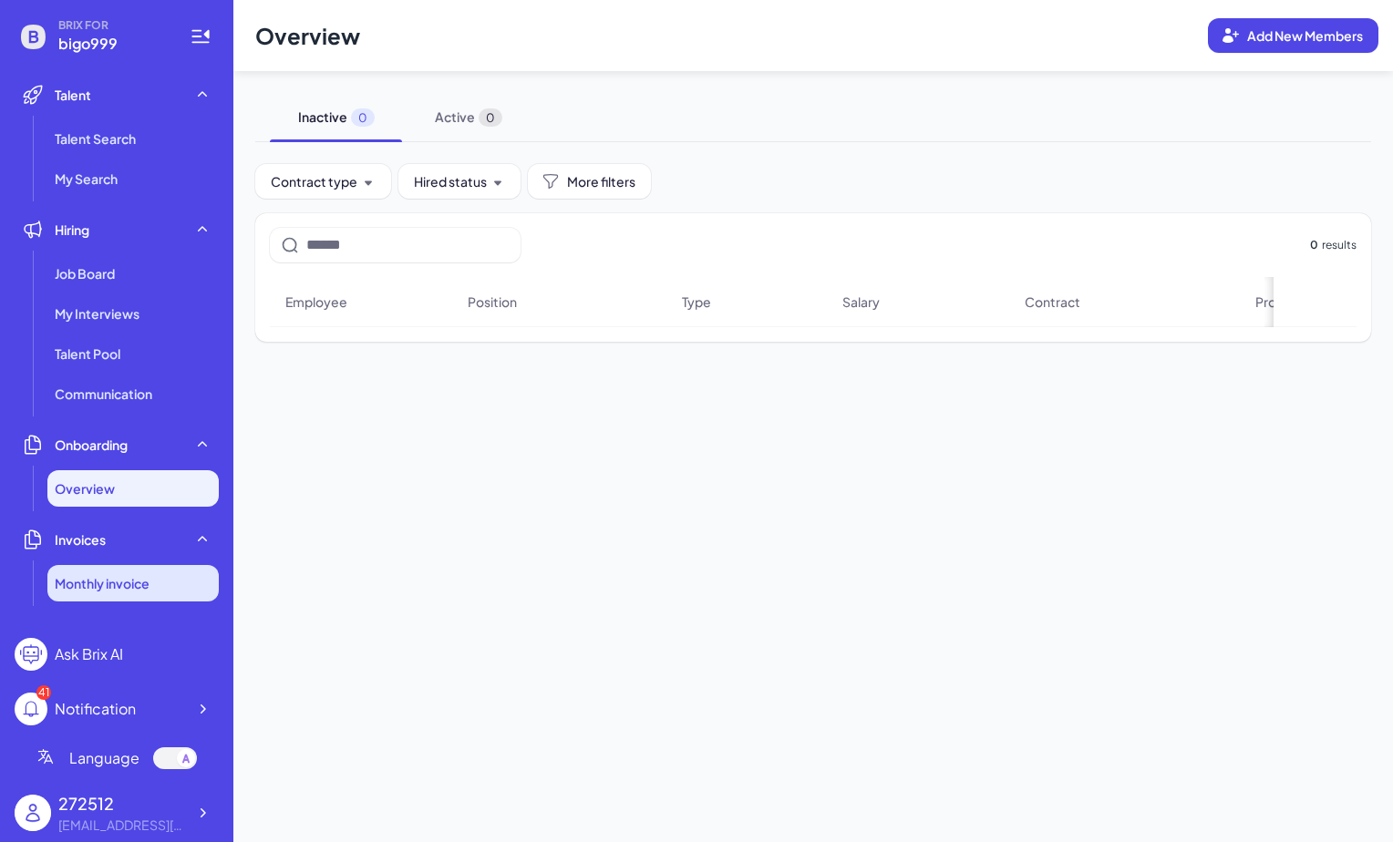
click at [115, 583] on span "Monthly invoice" at bounding box center [102, 583] width 95 height 18
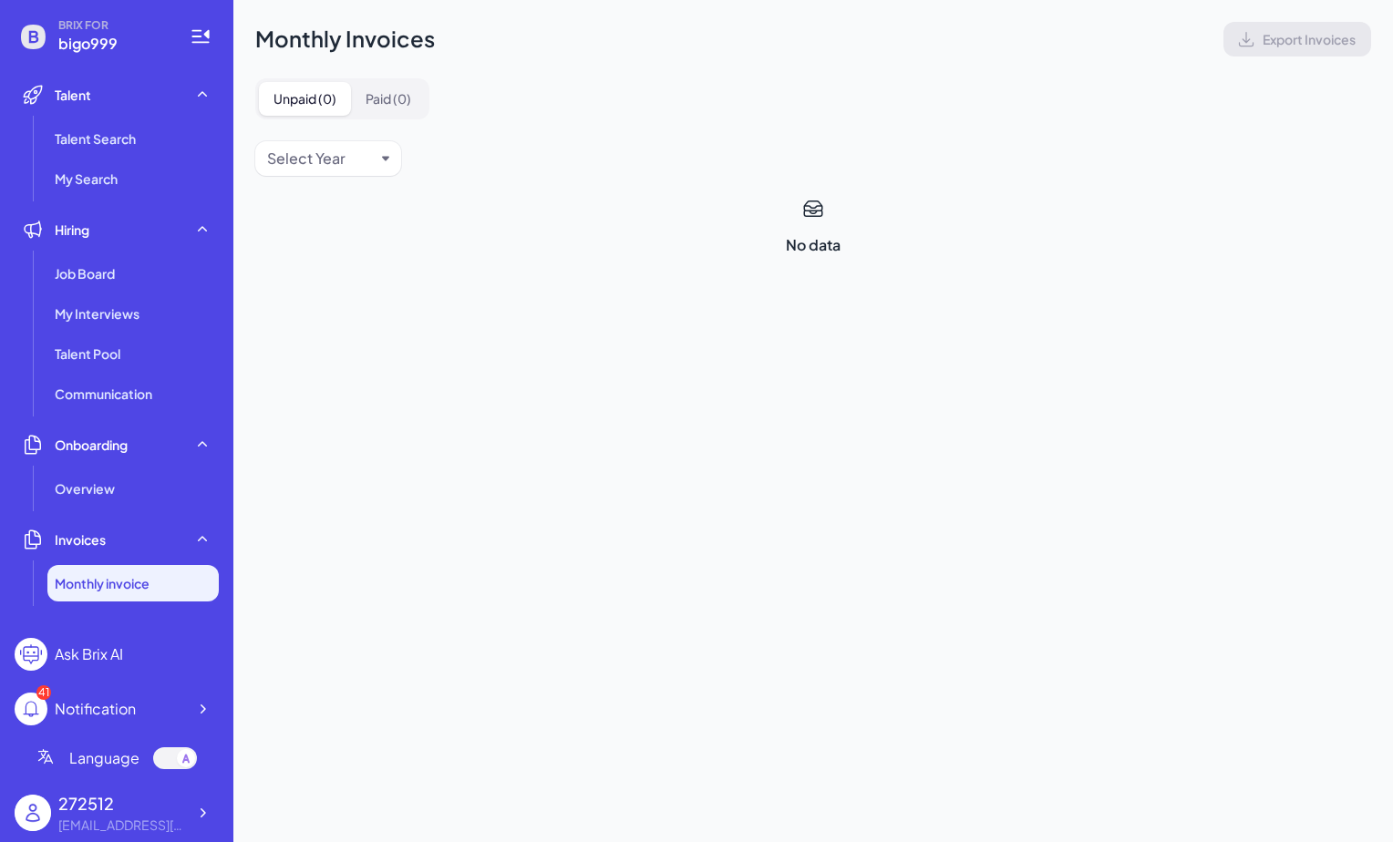
click at [133, 415] on ul "Talent Talent Search My Search Hiring Job Board My Interviews Talent Pool Commu…" at bounding box center [117, 350] width 204 height 547
click at [136, 408] on li "Communication" at bounding box center [132, 394] width 171 height 36
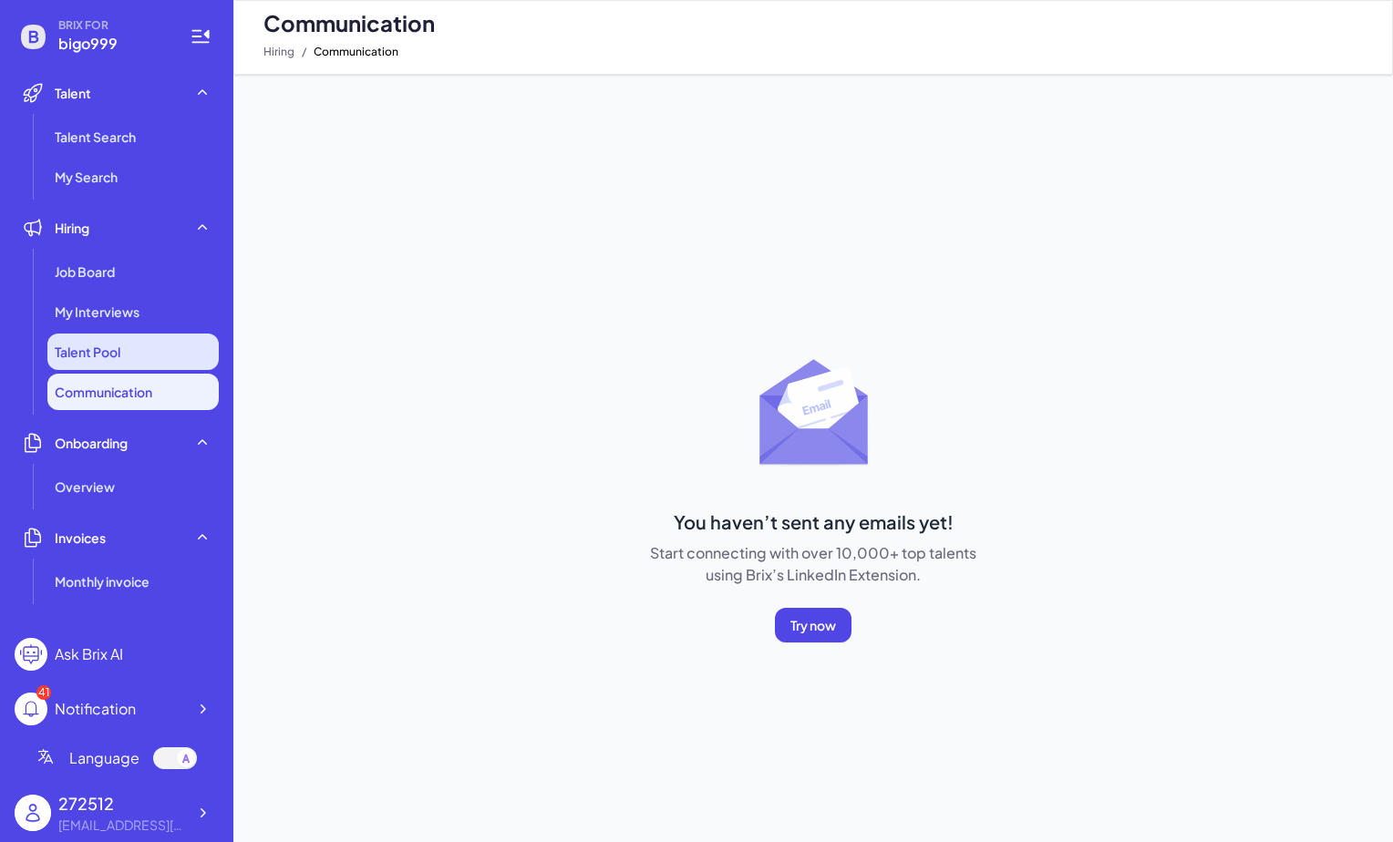
click at [143, 348] on li "Talent Pool" at bounding box center [132, 352] width 171 height 36
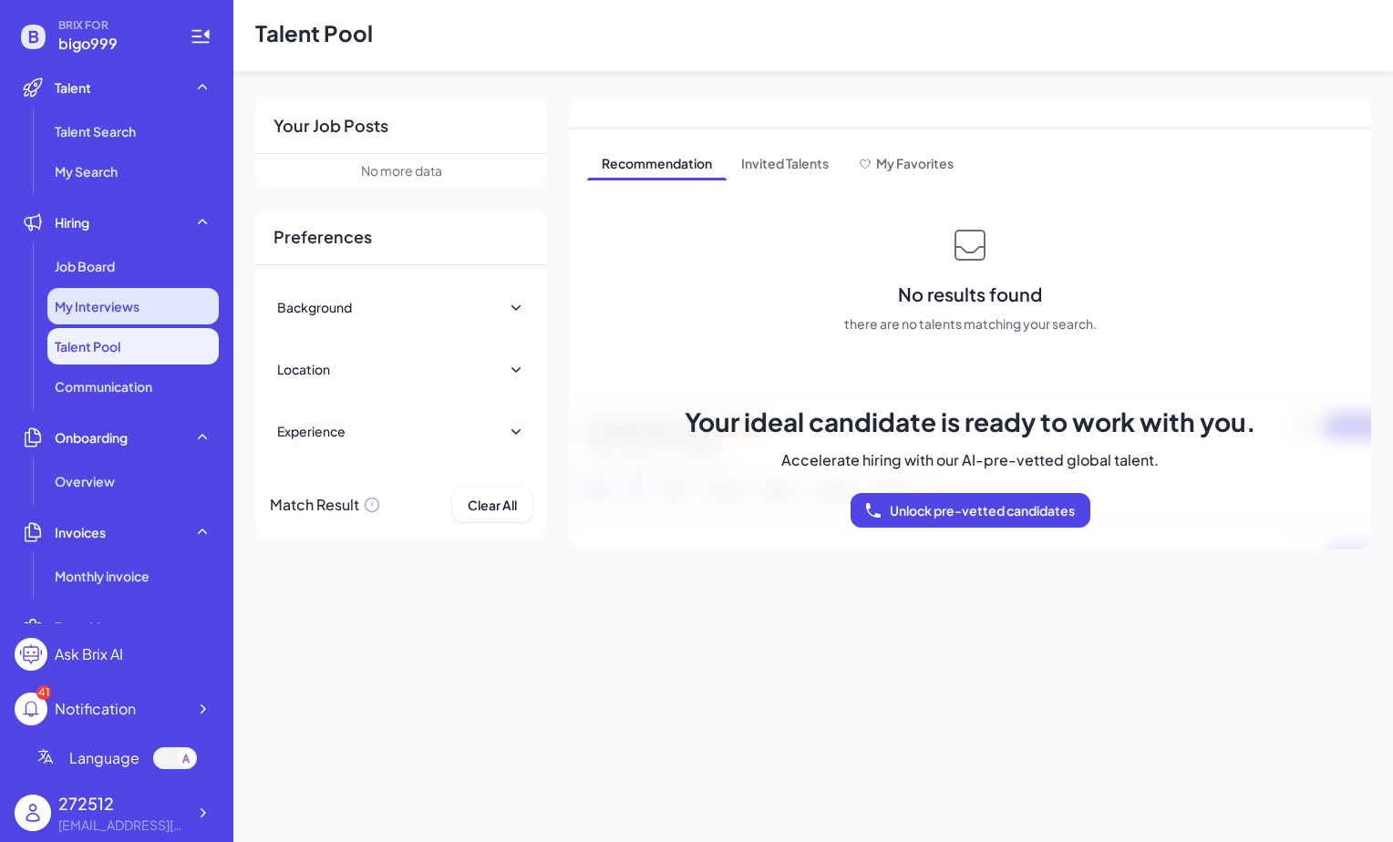
click at [157, 307] on div "My Interviews" at bounding box center [132, 306] width 171 height 36
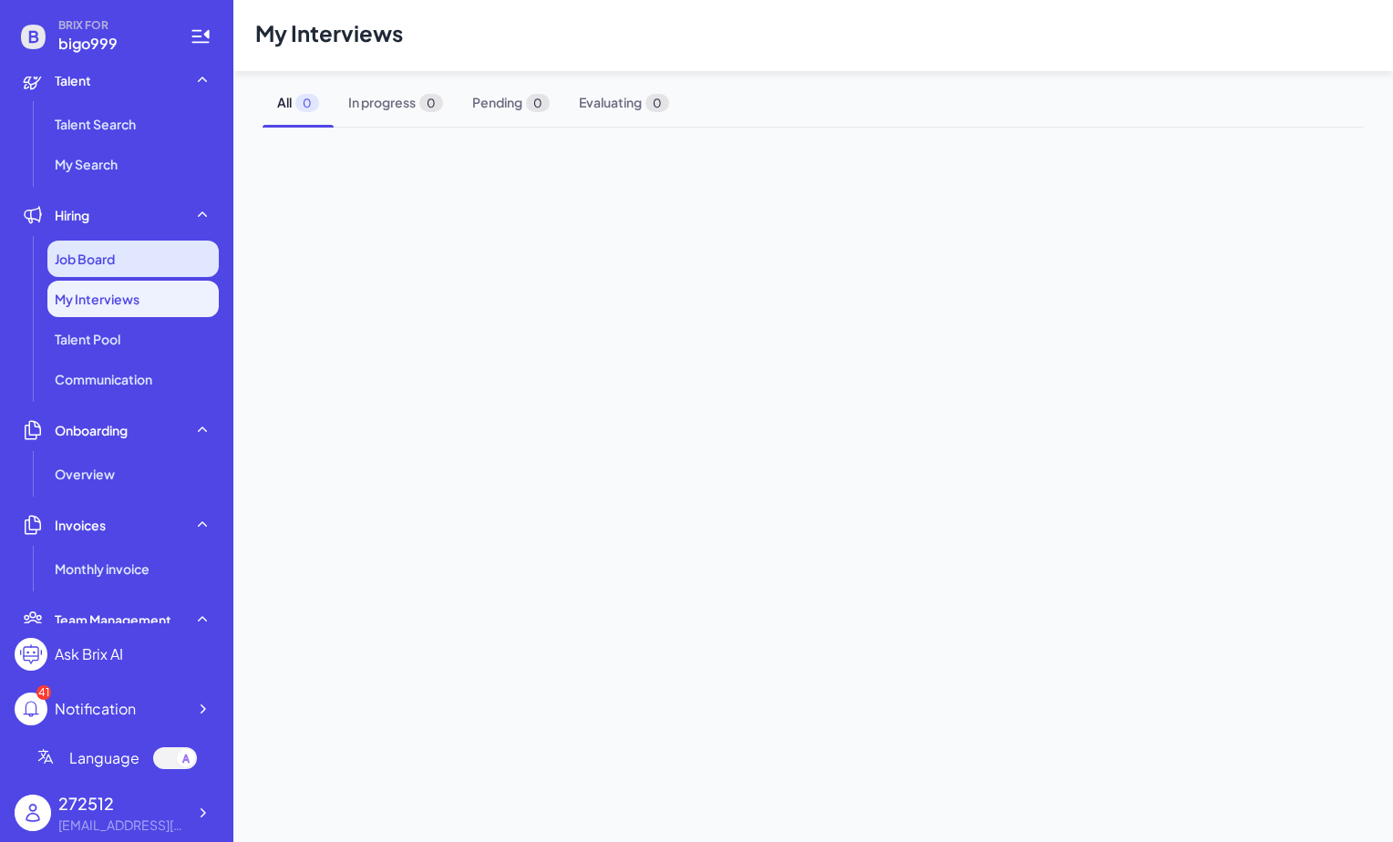
click at [149, 263] on div "Job Board" at bounding box center [132, 259] width 171 height 36
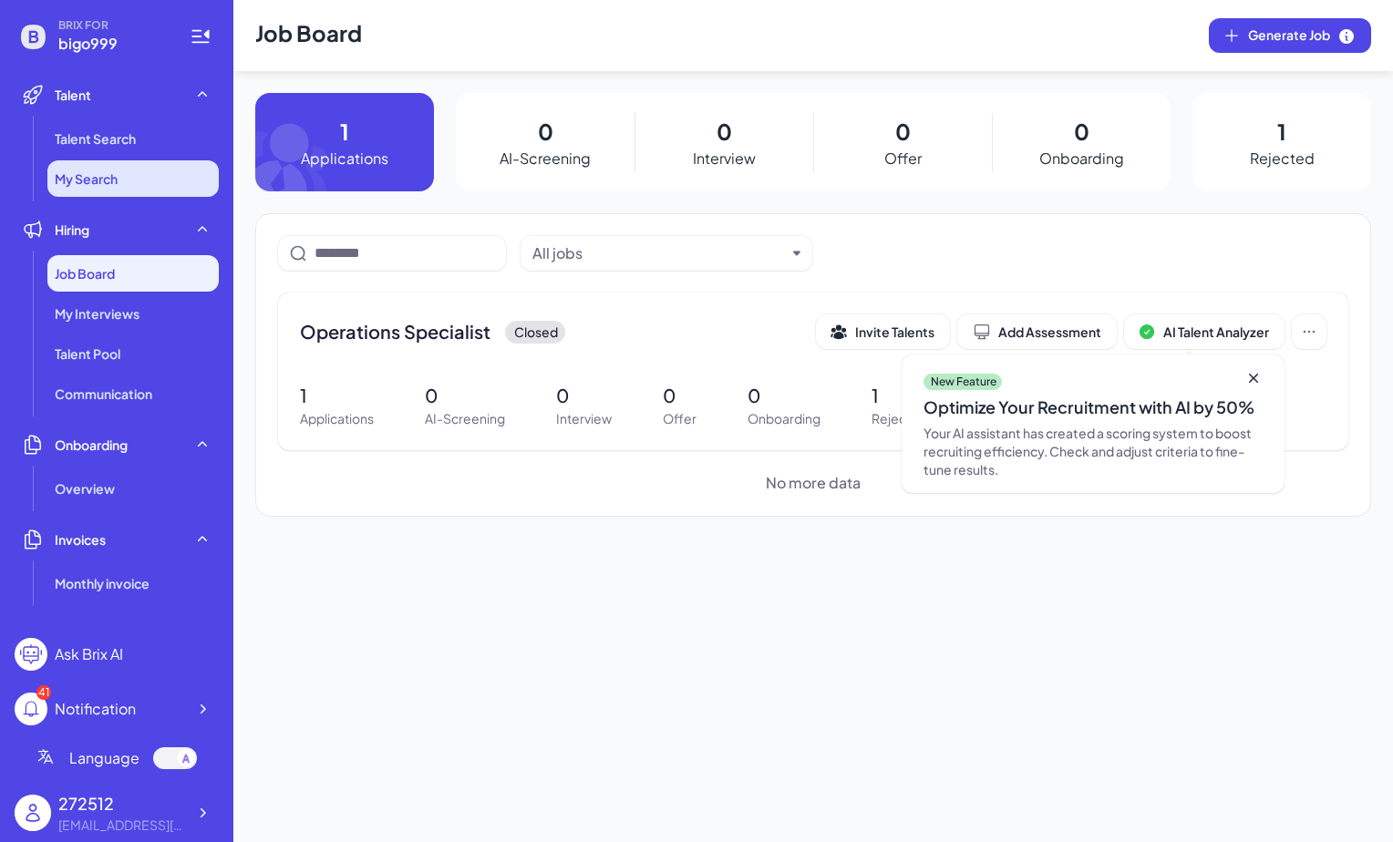
click at [77, 191] on li "My Search" at bounding box center [132, 178] width 171 height 36
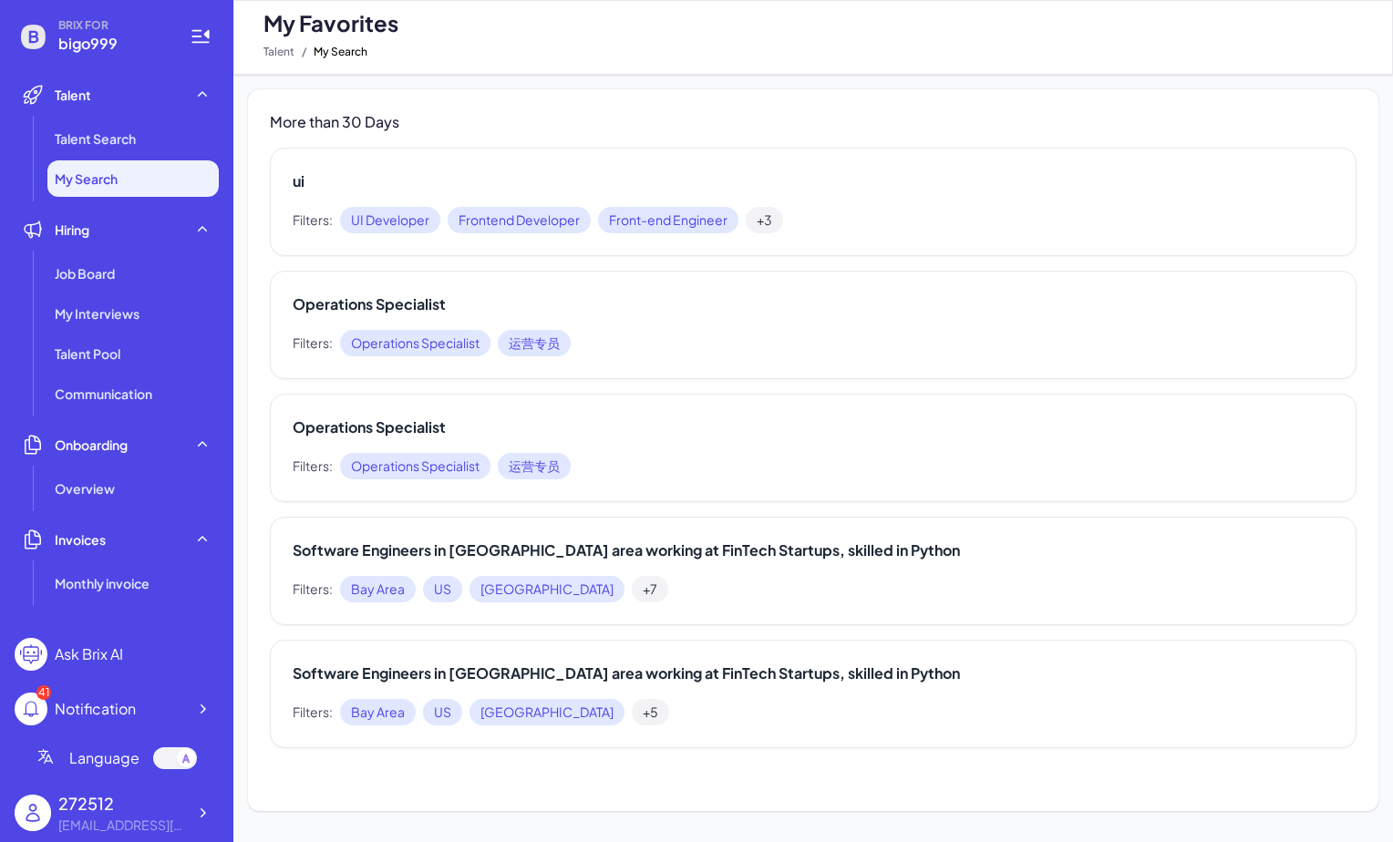
click at [123, 161] on li "My Search" at bounding box center [132, 178] width 171 height 36
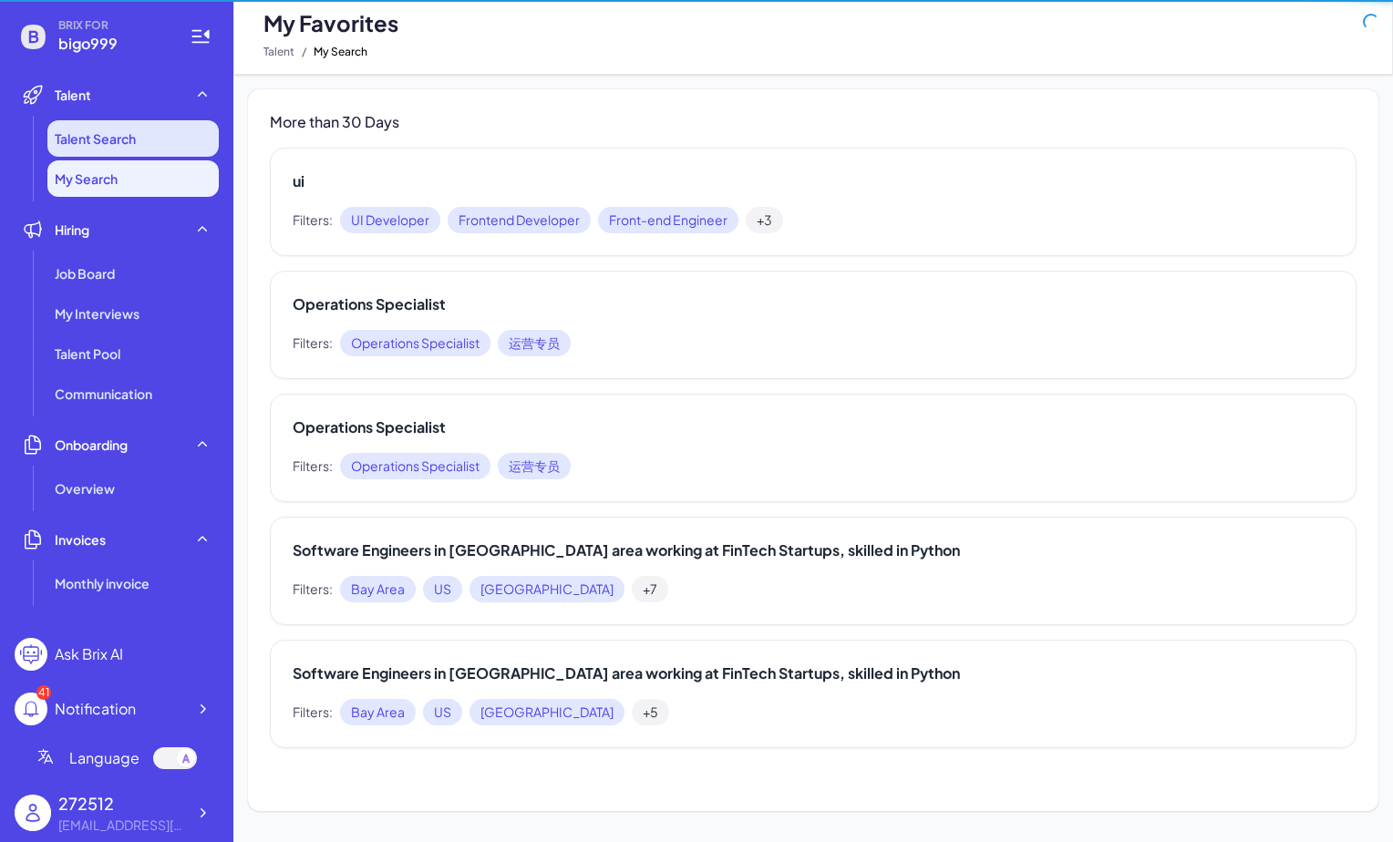
click at [131, 150] on li "Talent Search" at bounding box center [132, 138] width 171 height 36
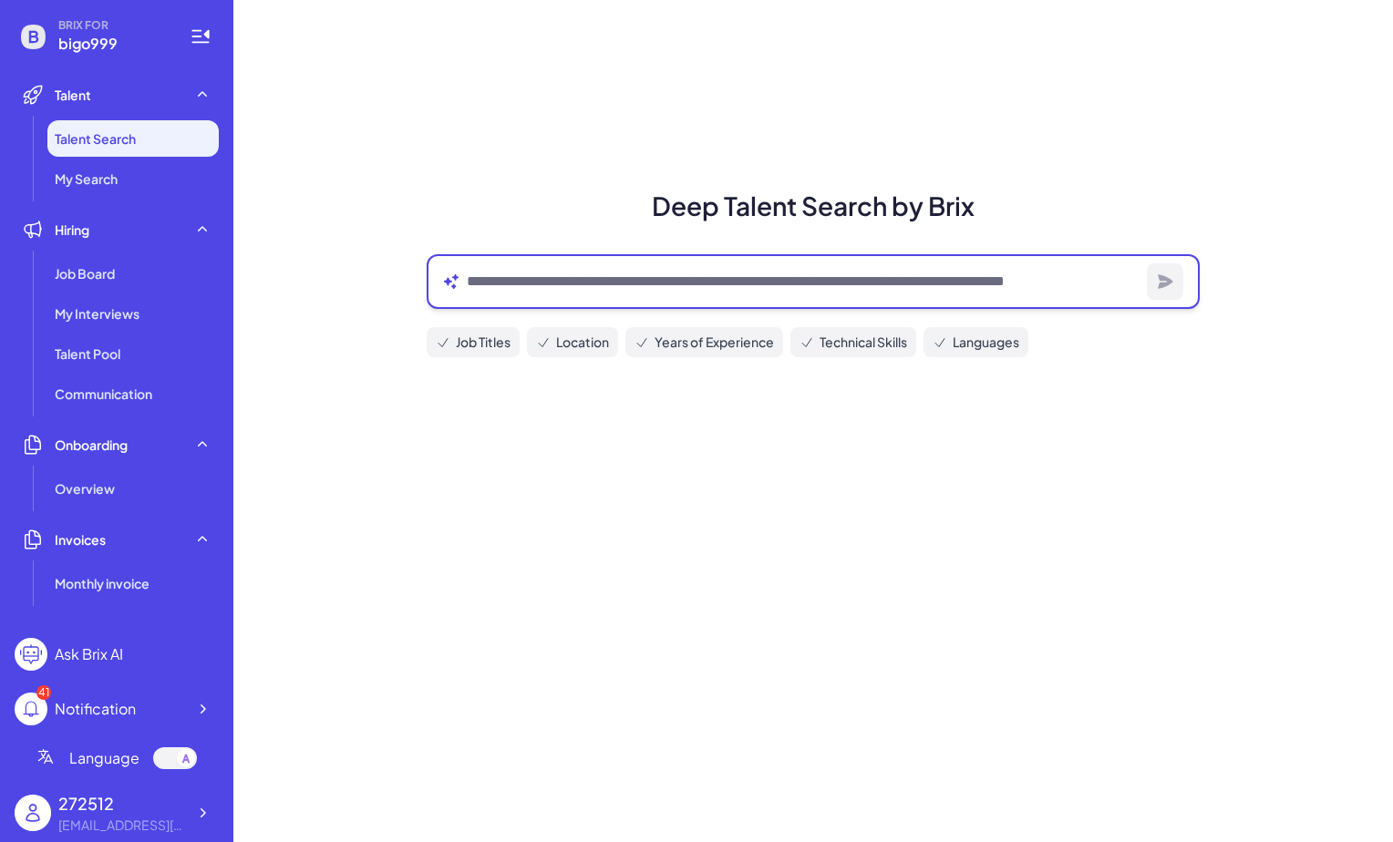
click at [564, 287] on textarea at bounding box center [803, 282] width 673 height 22
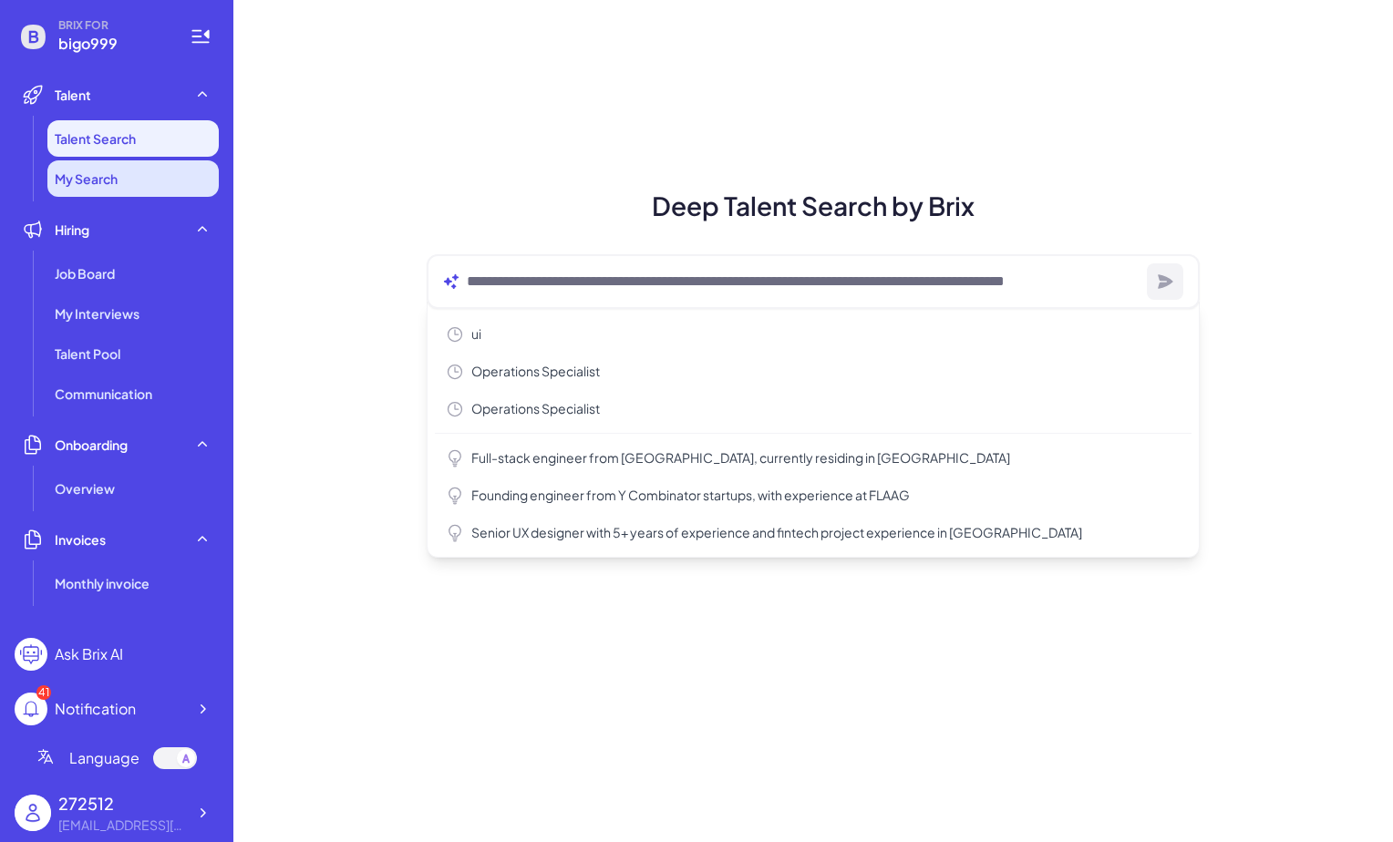
click at [98, 188] on li "My Search" at bounding box center [132, 178] width 171 height 36
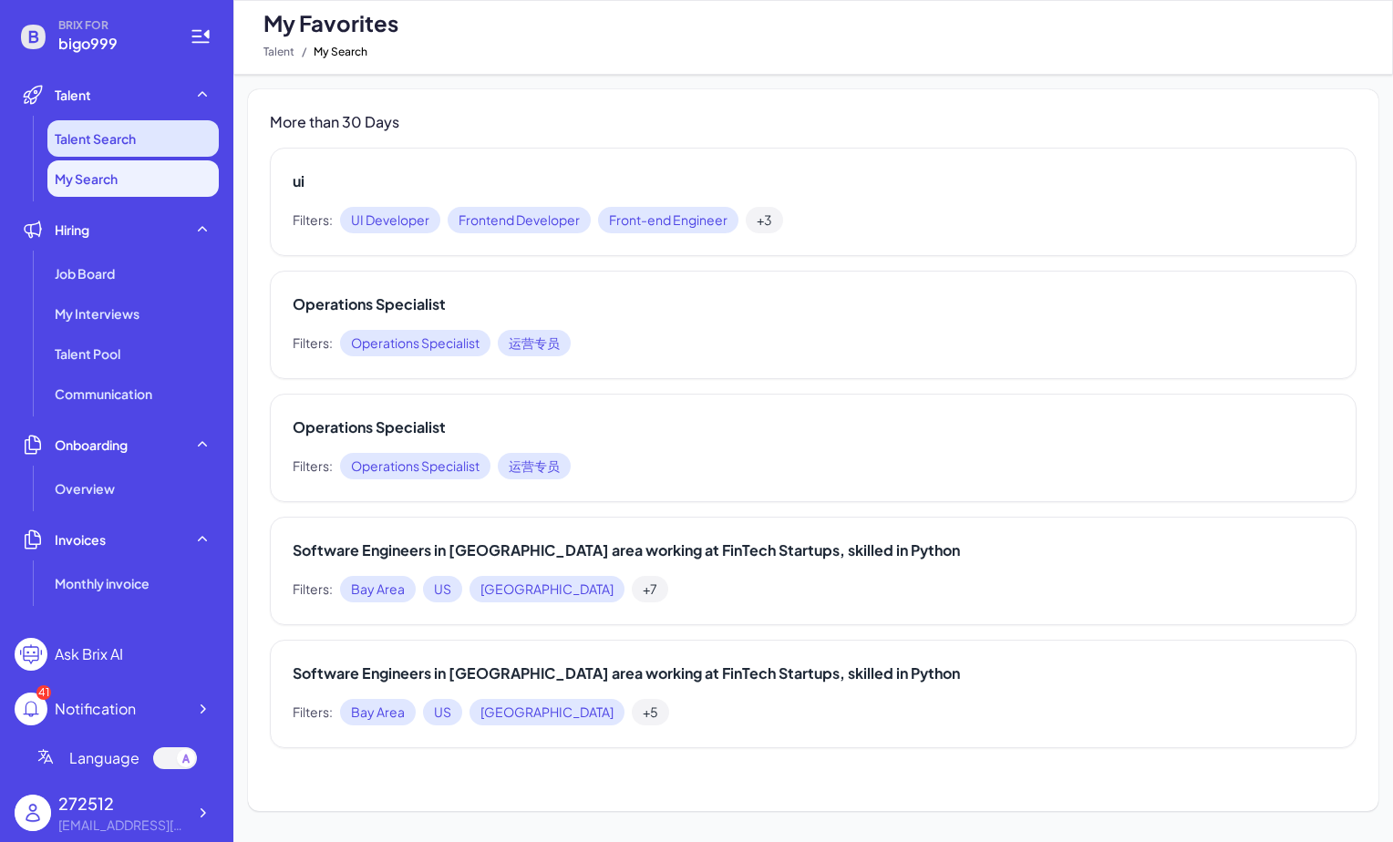
click at [111, 150] on li "Talent Search" at bounding box center [132, 138] width 171 height 36
